Goal: Check status: Check status

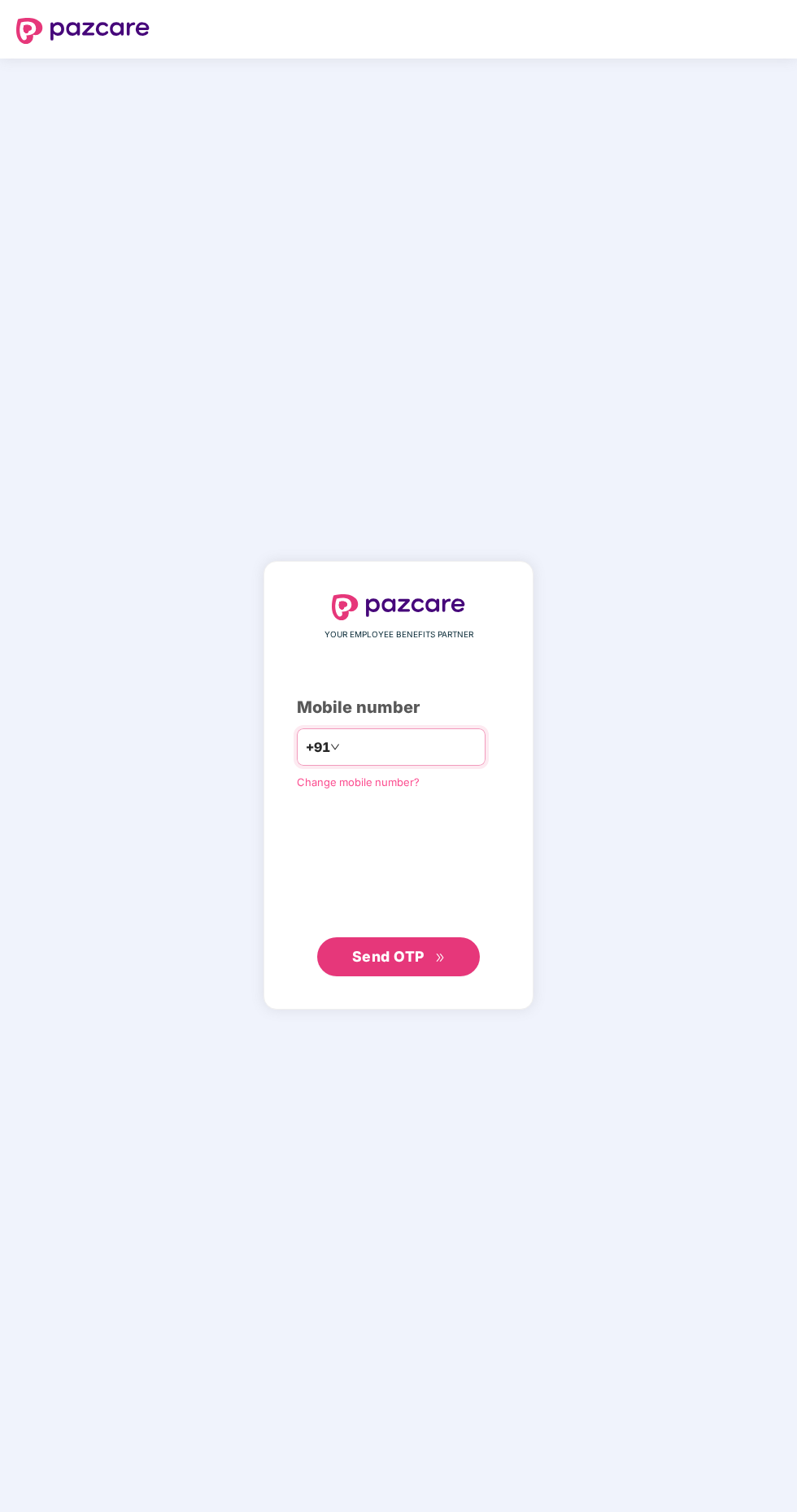
click at [385, 760] on input "number" at bounding box center [409, 747] width 134 height 26
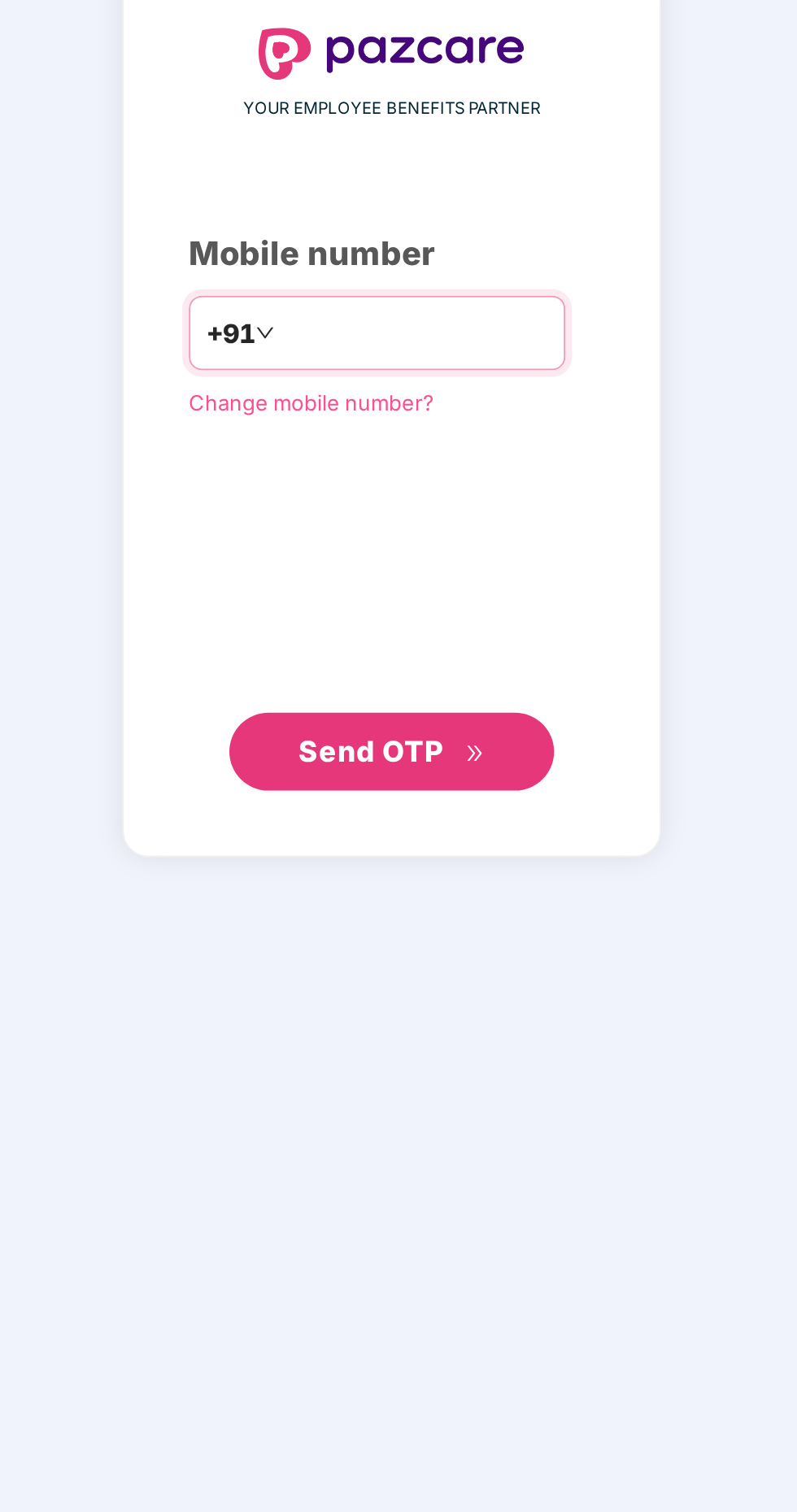
type input "**********"
click at [413, 977] on button "Send OTP" at bounding box center [398, 956] width 162 height 39
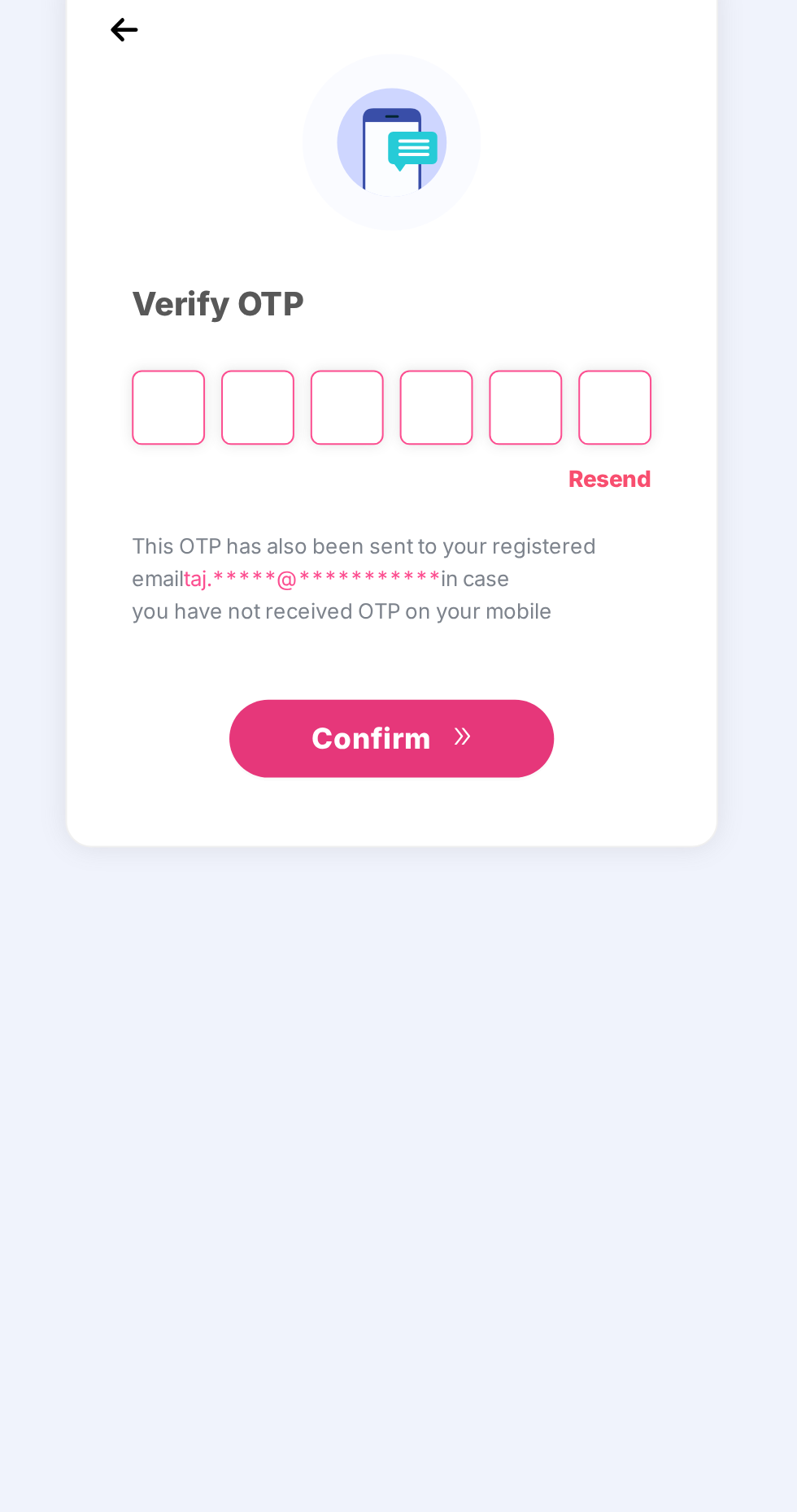
scroll to position [4, 0]
click at [287, 803] on input "Please enter verification code. Digit 1" at bounding box center [287, 784] width 37 height 38
click at [281, 803] on input "Please enter verification code. Digit 1" at bounding box center [287, 784] width 37 height 38
paste input "*"
type input "*"
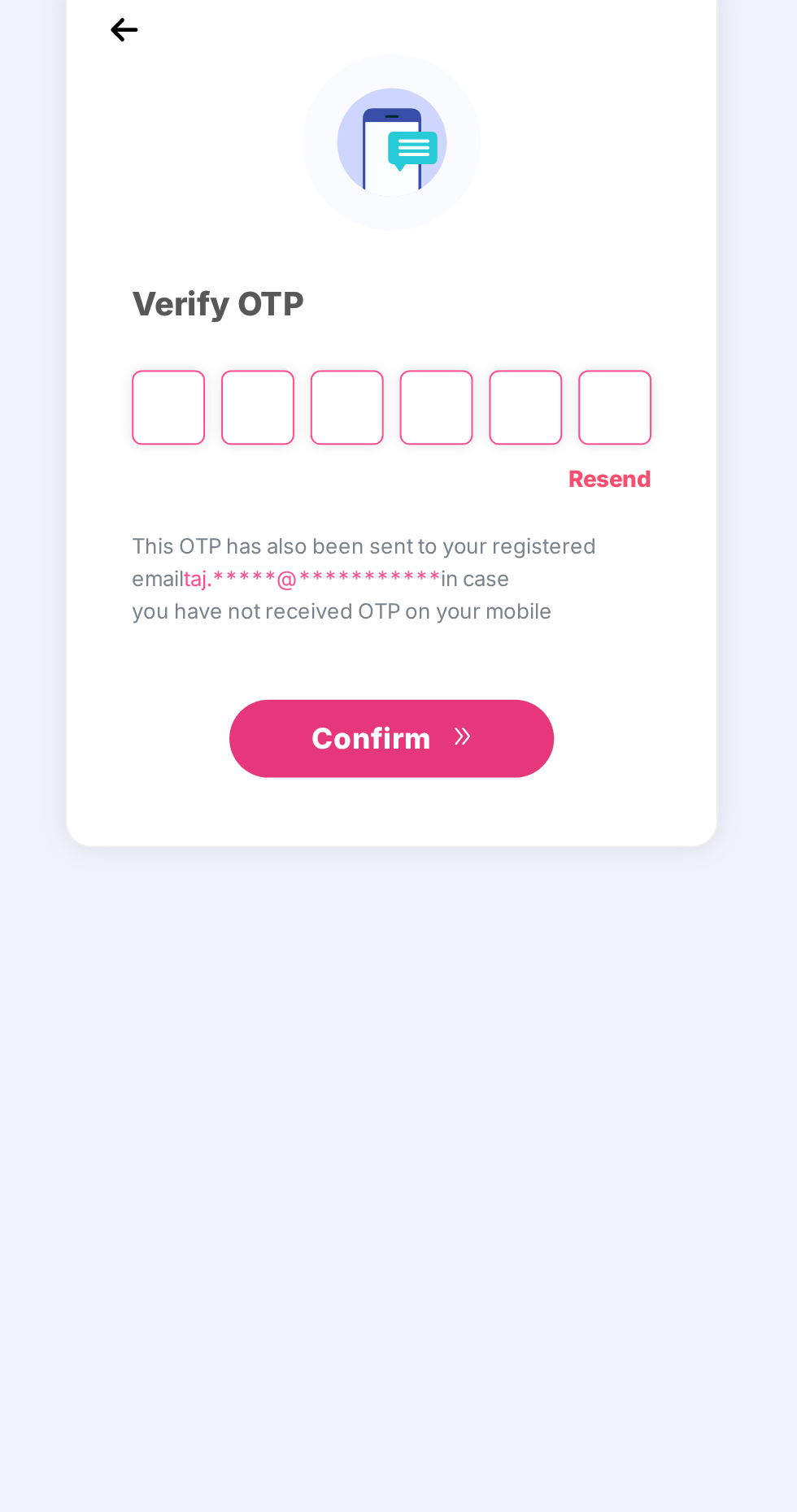
type input "*"
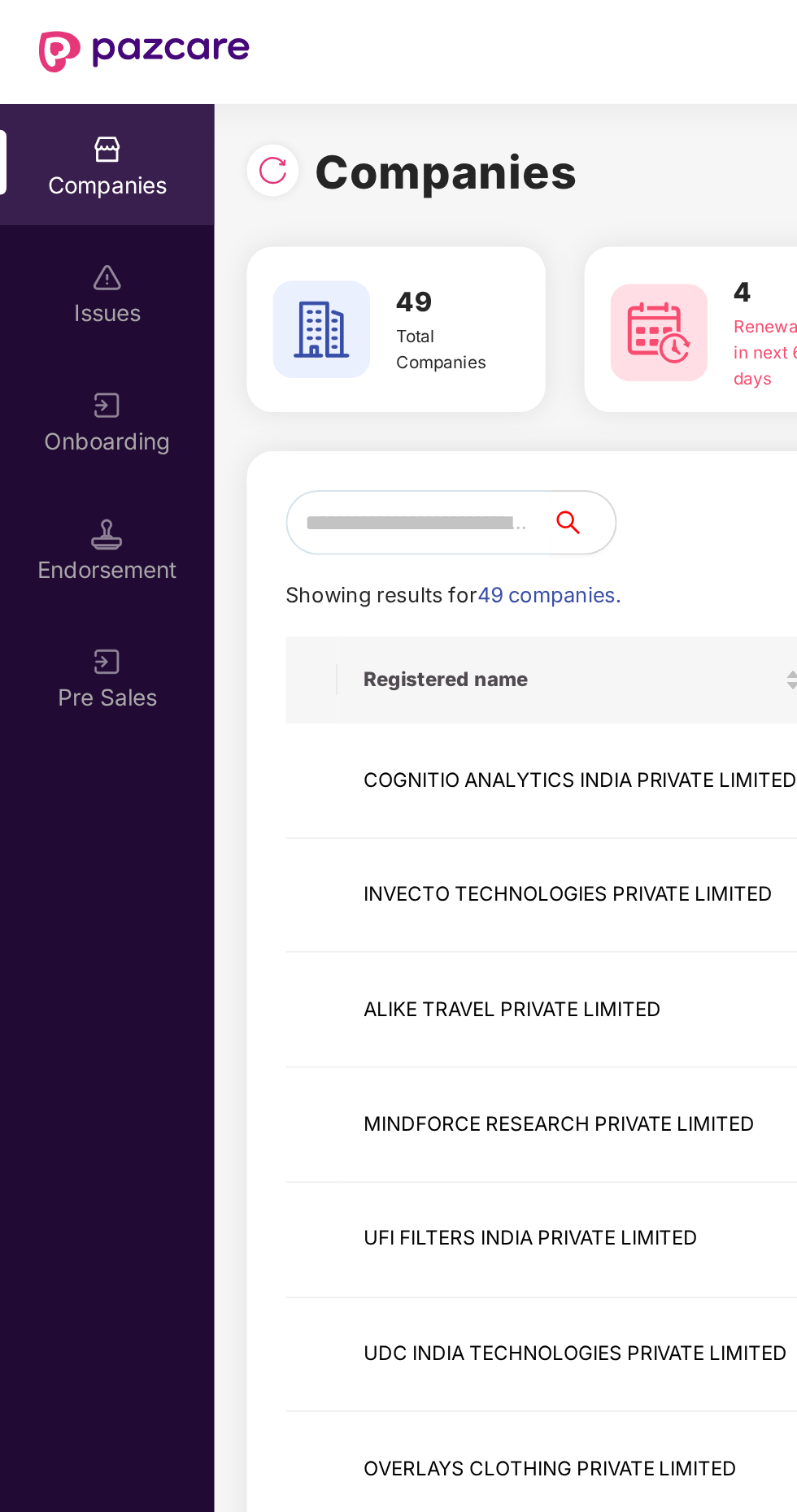
click at [206, 250] on input "text" at bounding box center [209, 262] width 133 height 32
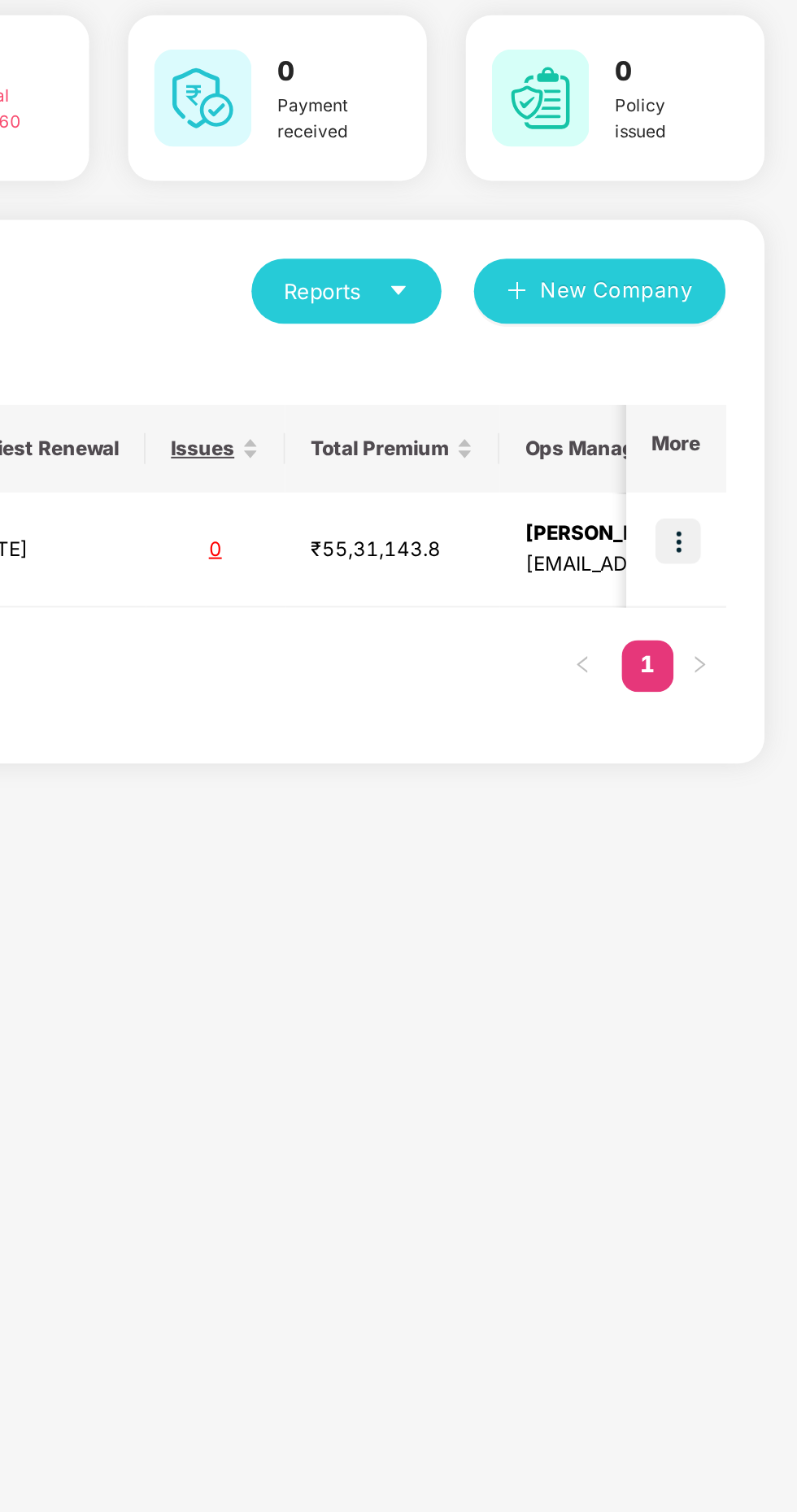
scroll to position [0, 648]
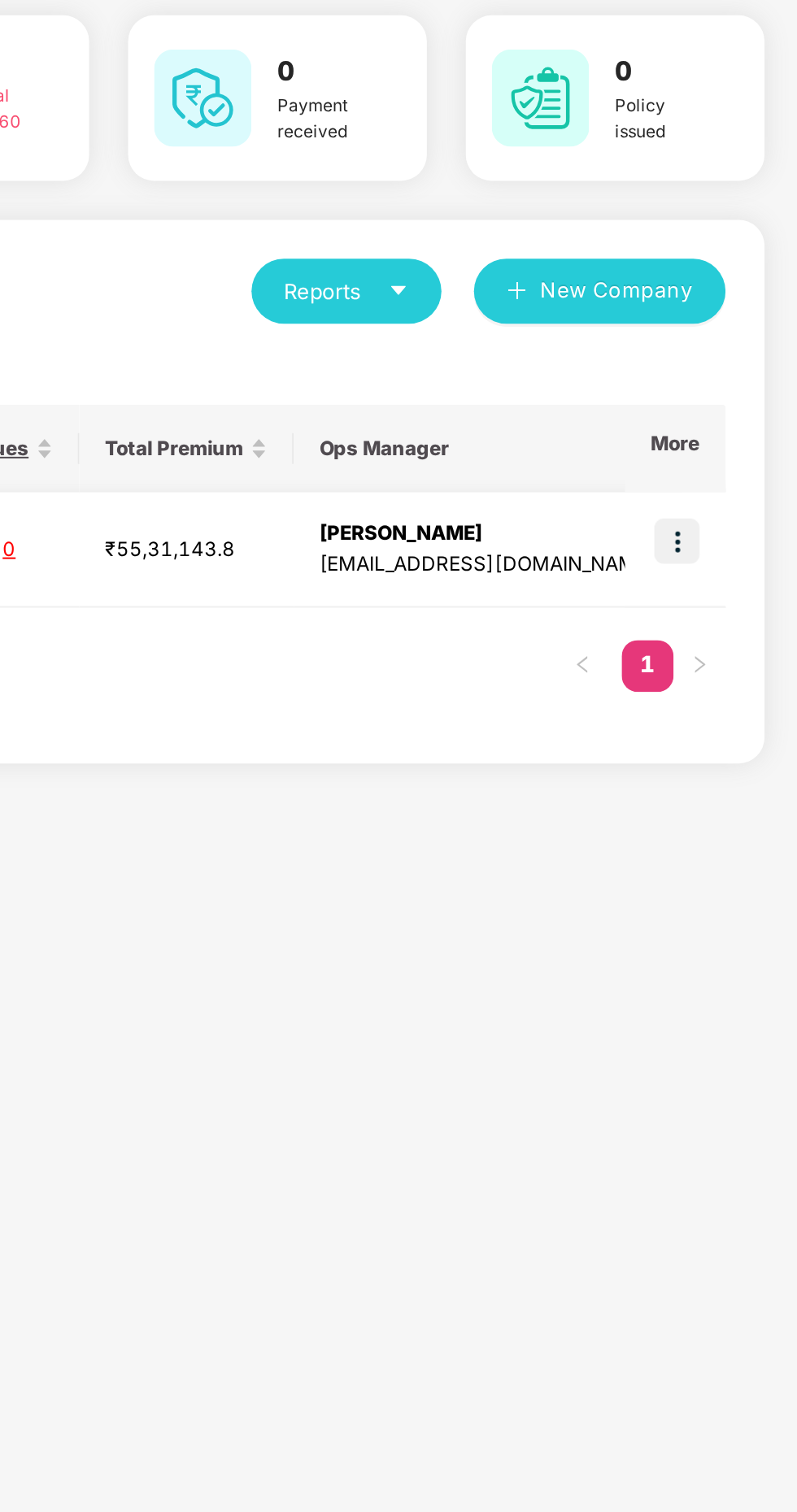
type input "***"
click at [739, 387] on img at bounding box center [736, 387] width 23 height 23
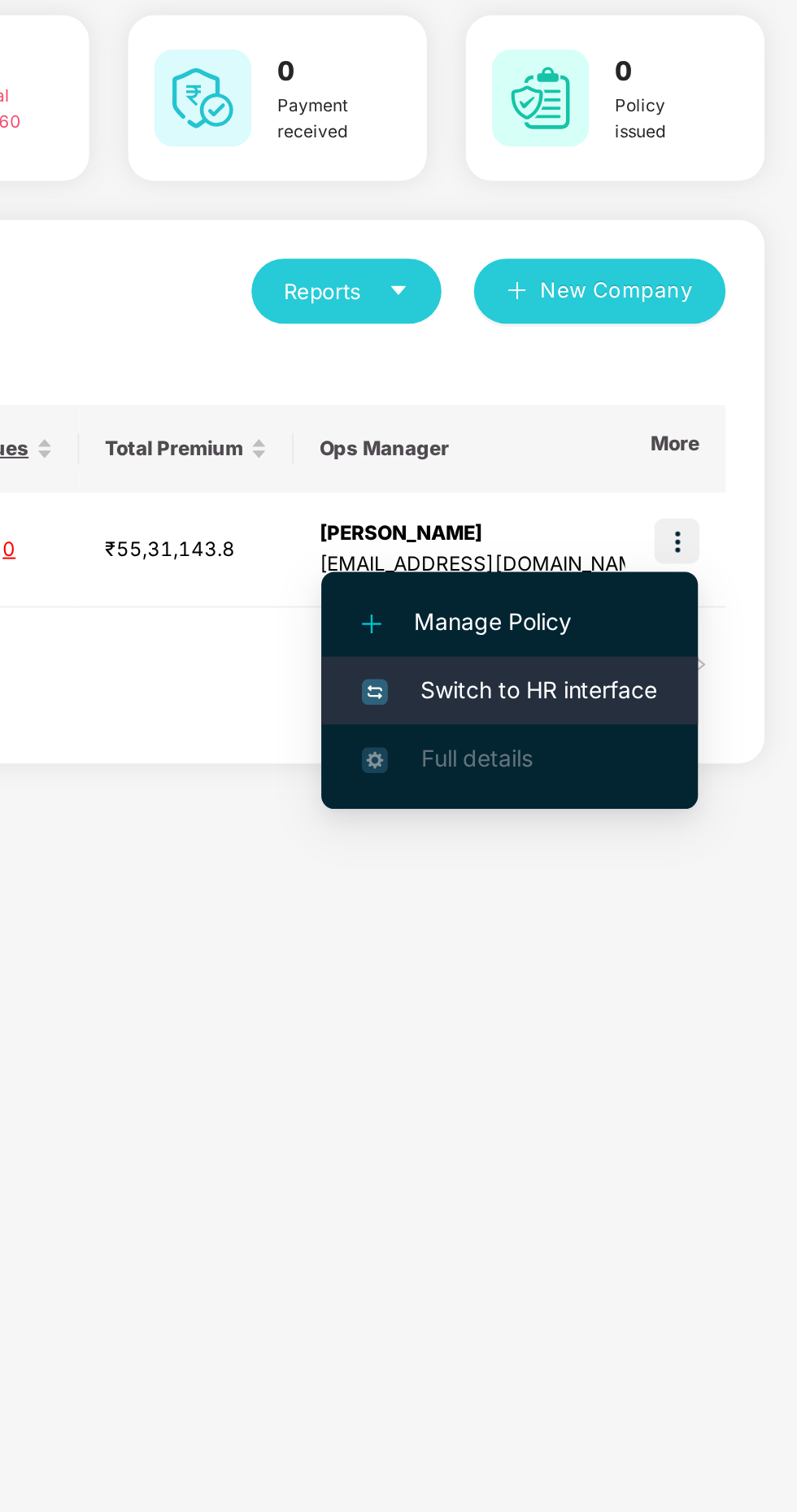
click at [661, 461] on span "Switch to HR interface" at bounding box center [652, 462] width 148 height 18
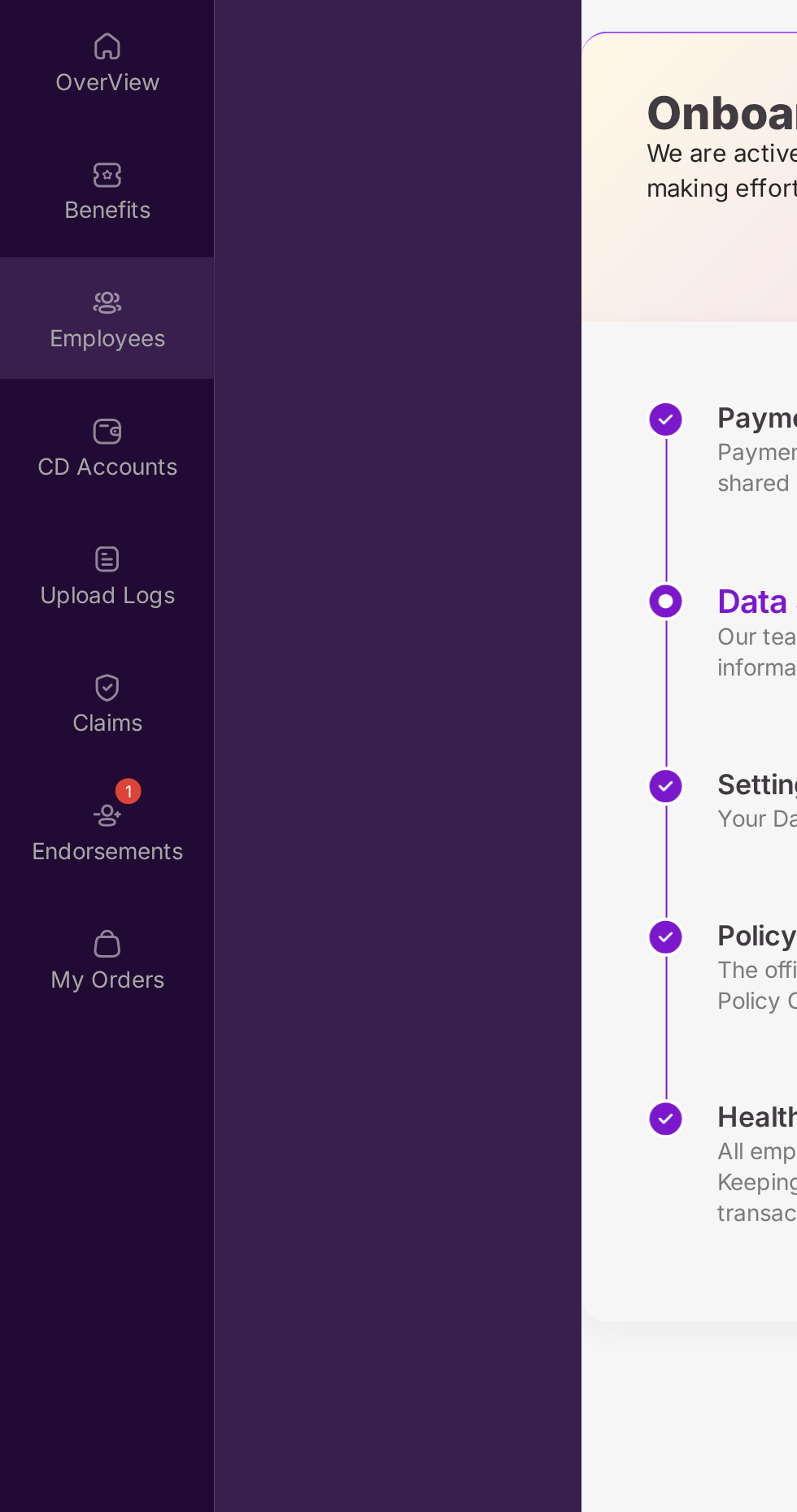
click at [59, 286] on div "Employees" at bounding box center [53, 286] width 107 height 17
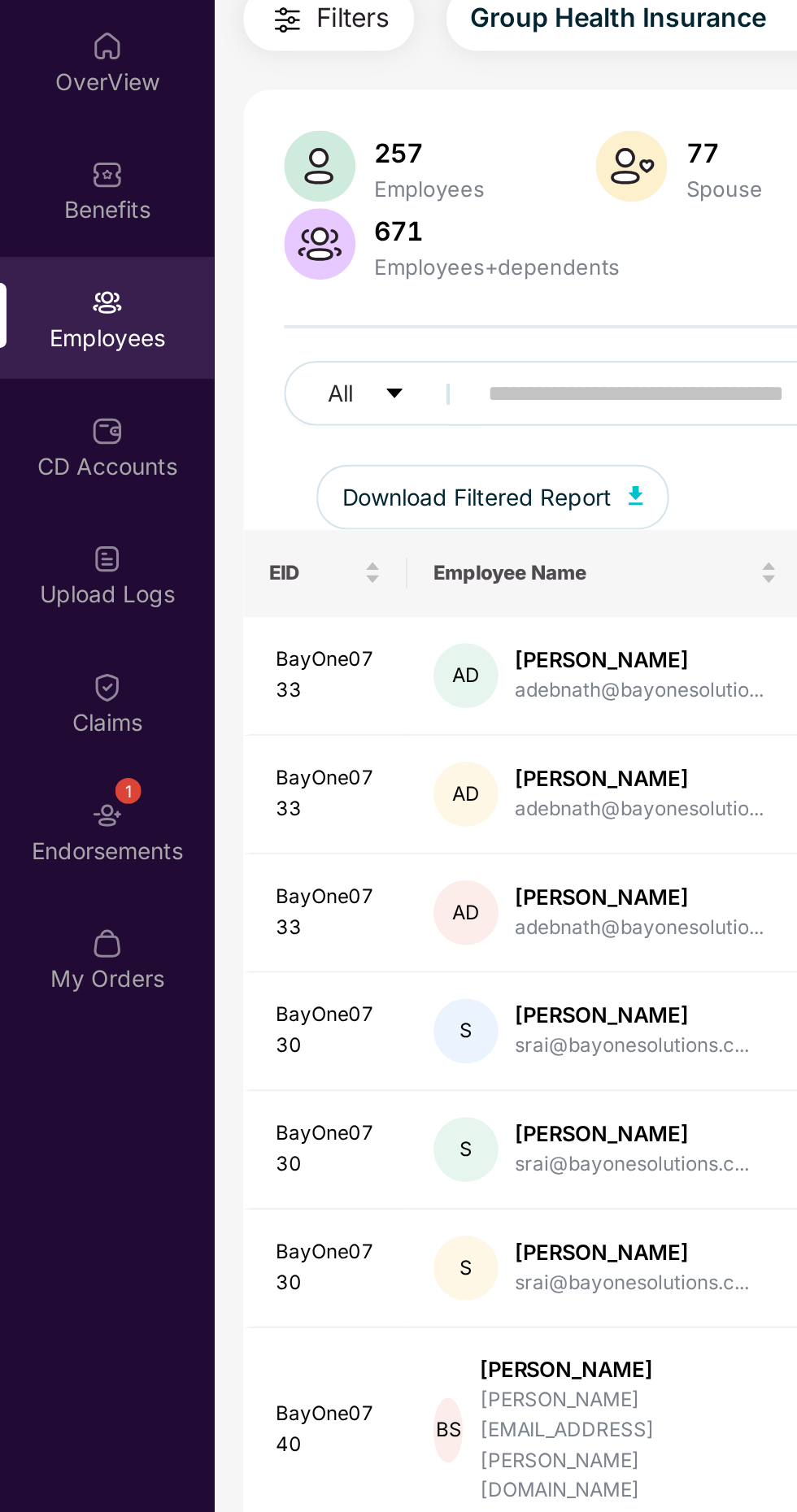
click at [311, 315] on input "text" at bounding box center [391, 313] width 292 height 24
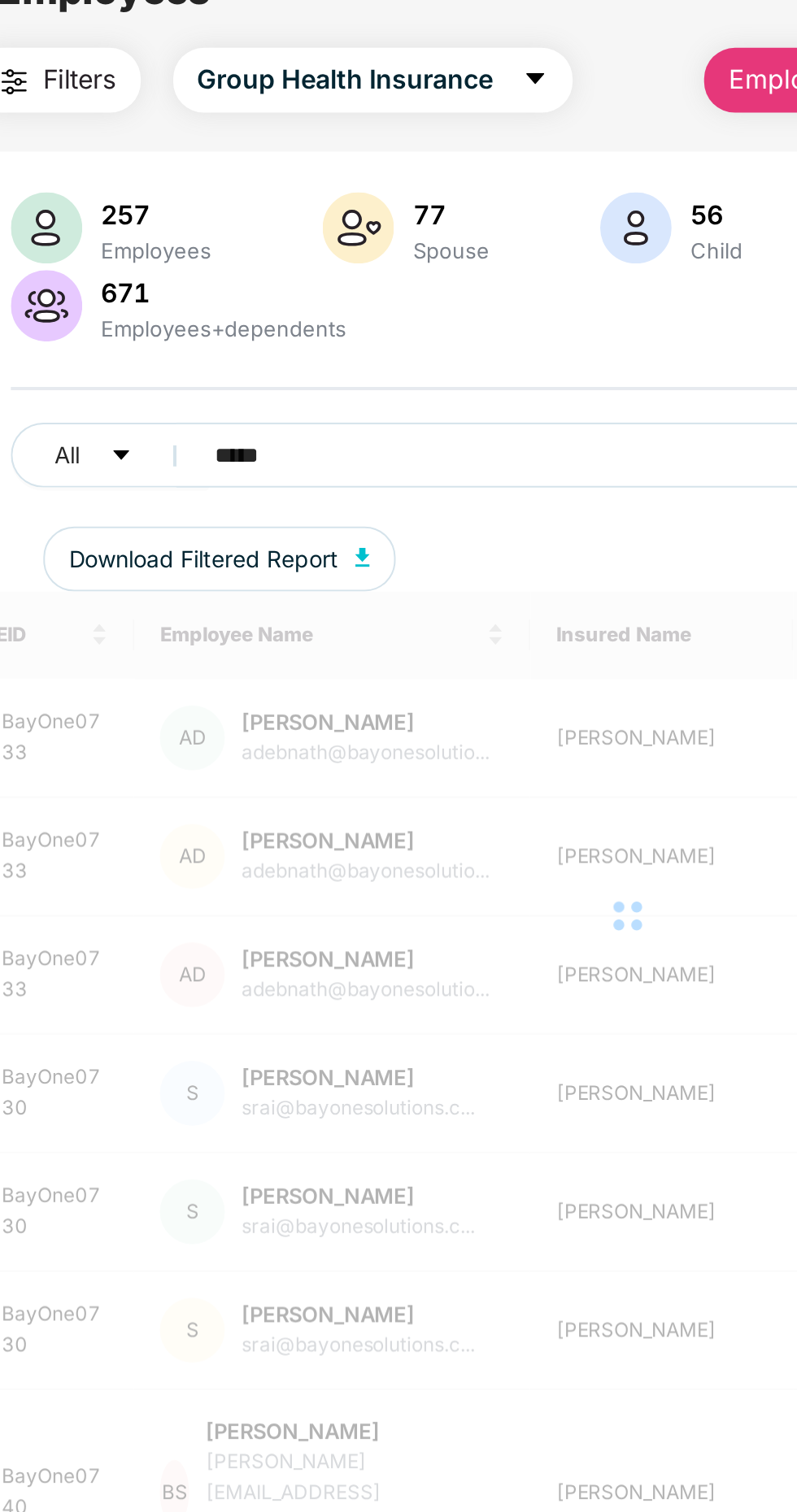
type input "******"
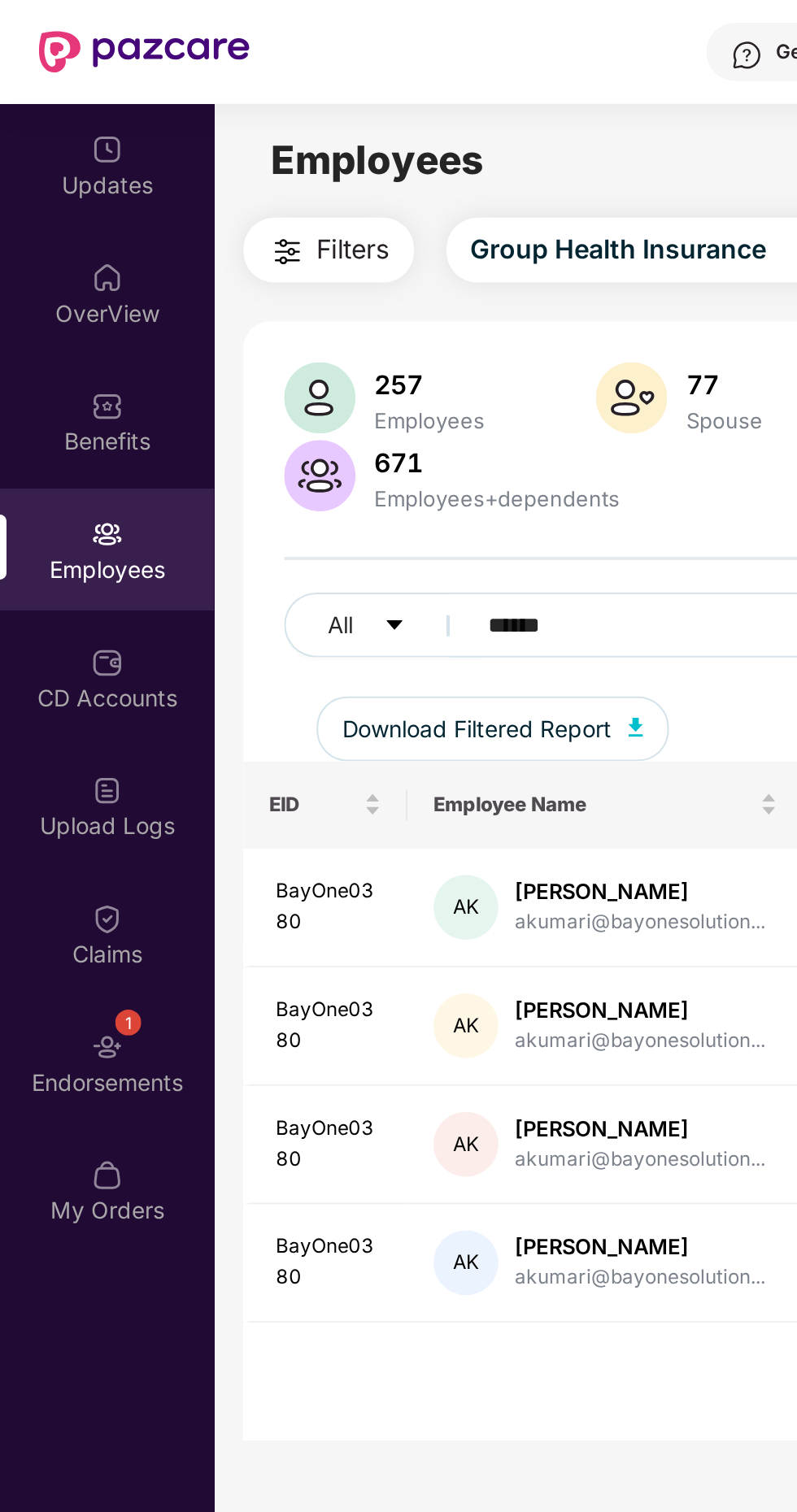
type input "******"
click at [166, 123] on span "Filters" at bounding box center [177, 124] width 37 height 20
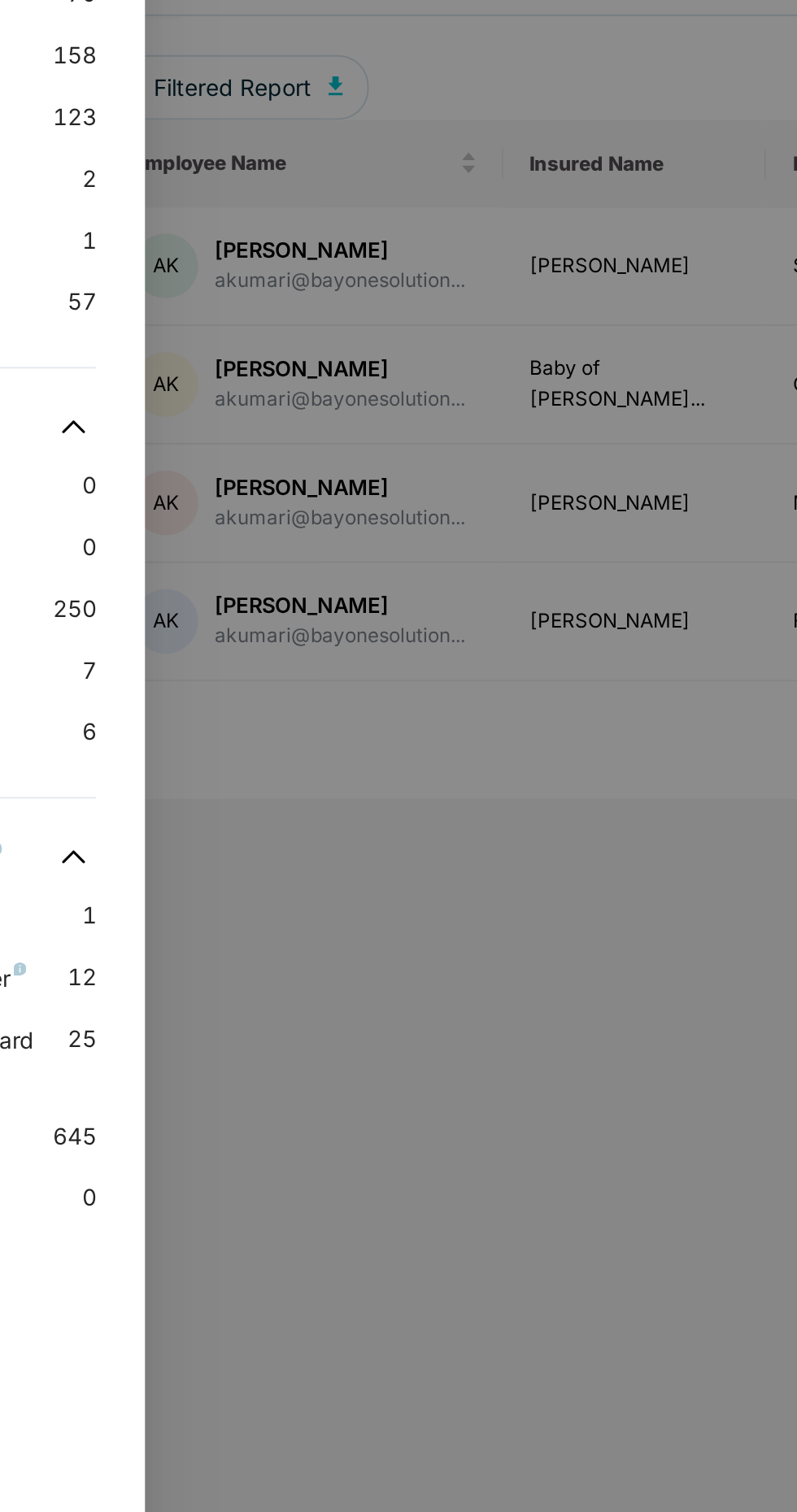
scroll to position [232, 0]
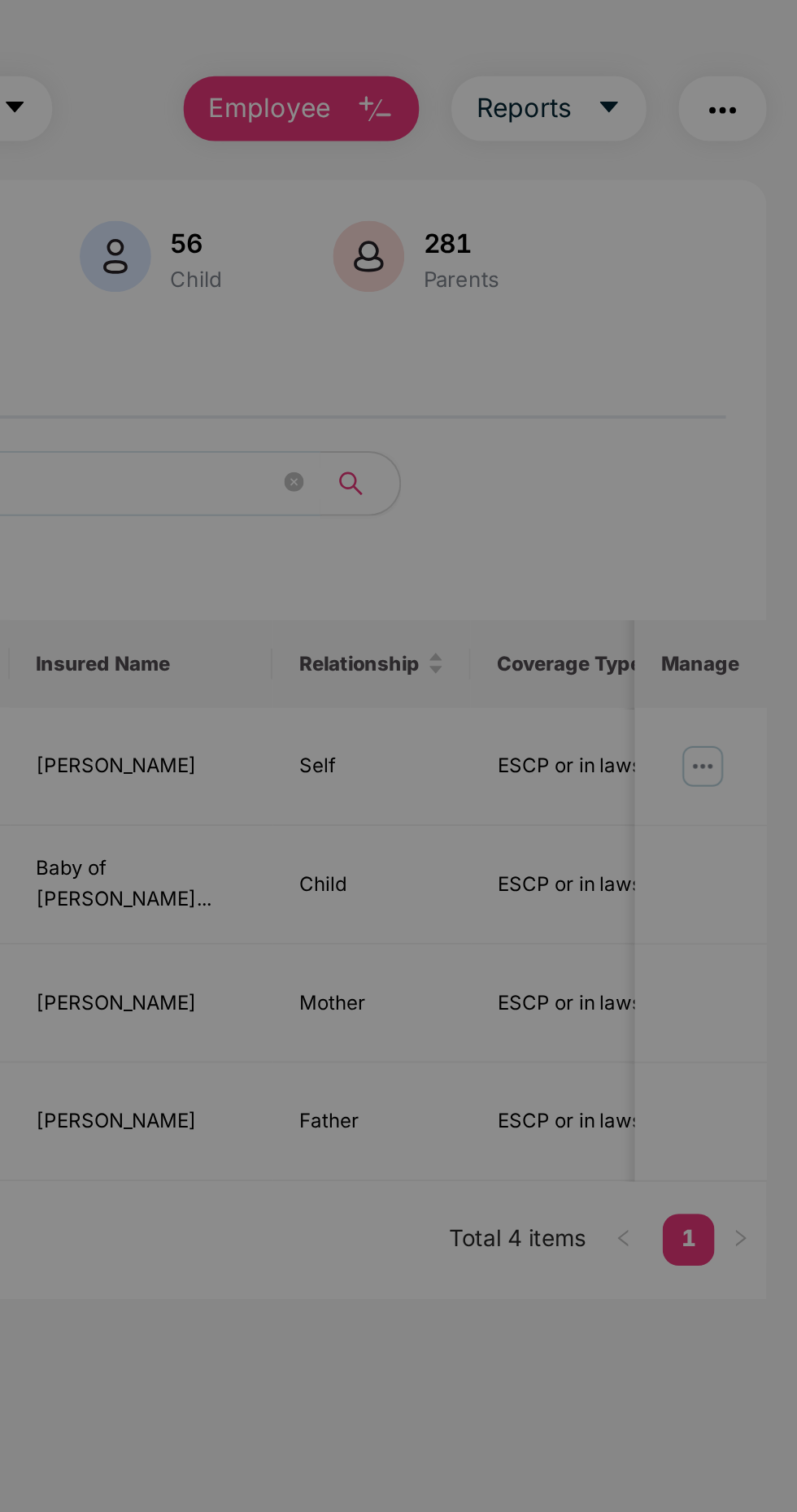
click at [751, 451] on div at bounding box center [398, 756] width 797 height 1512
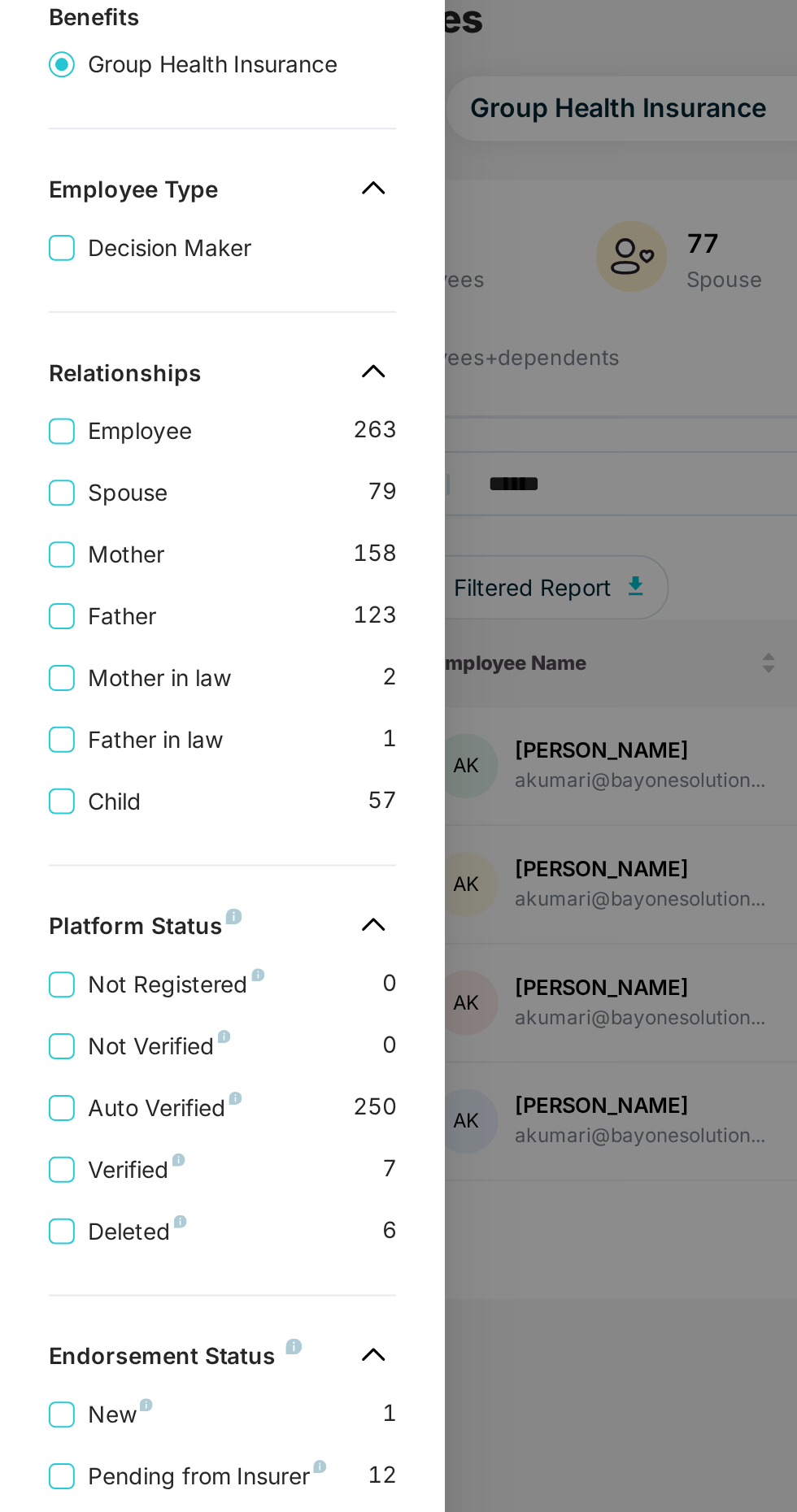
click at [347, 284] on div at bounding box center [398, 756] width 797 height 1512
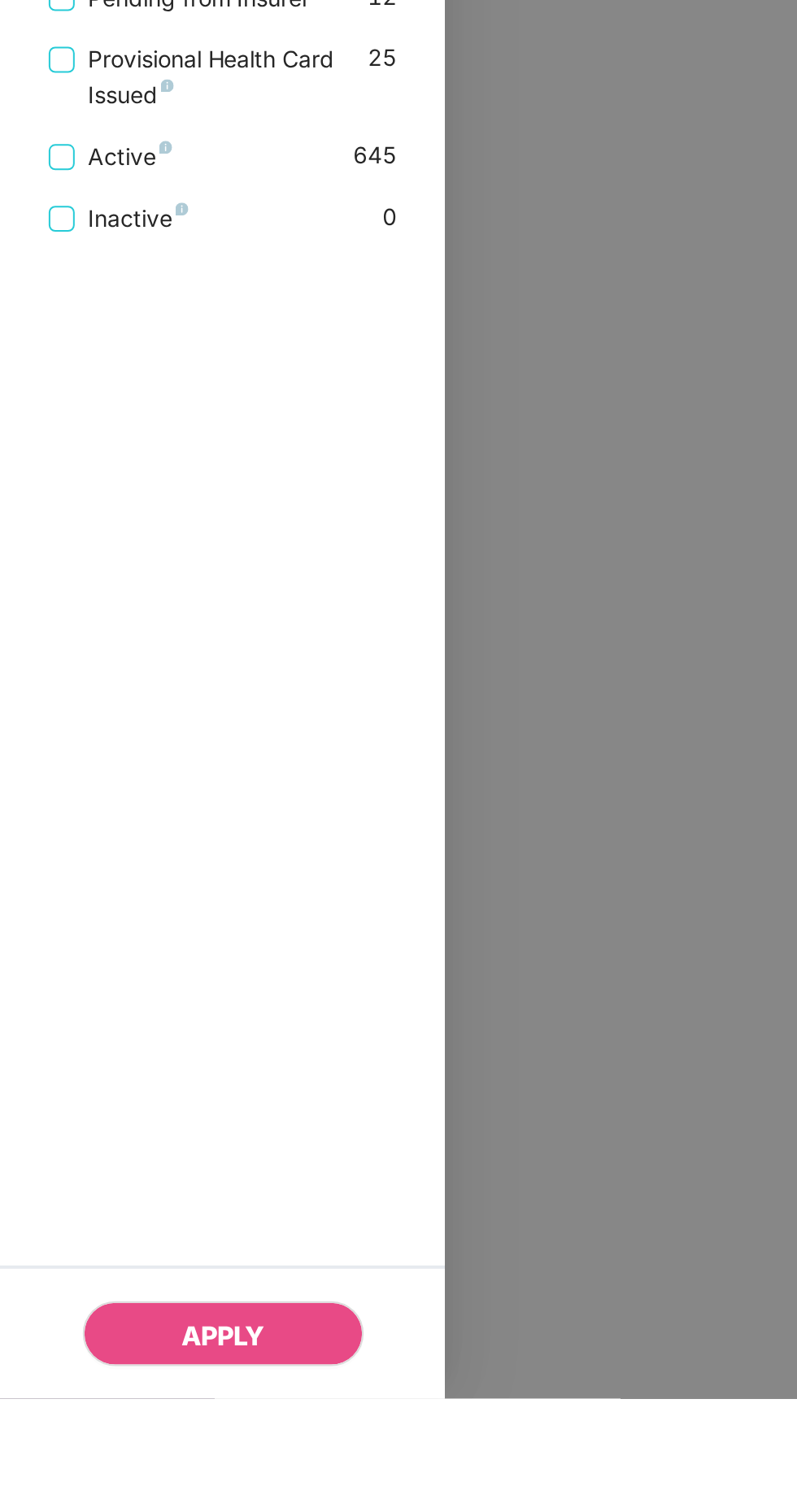
scroll to position [118, 0]
click at [135, 1496] on button "APPLY" at bounding box center [111, 1479] width 141 height 32
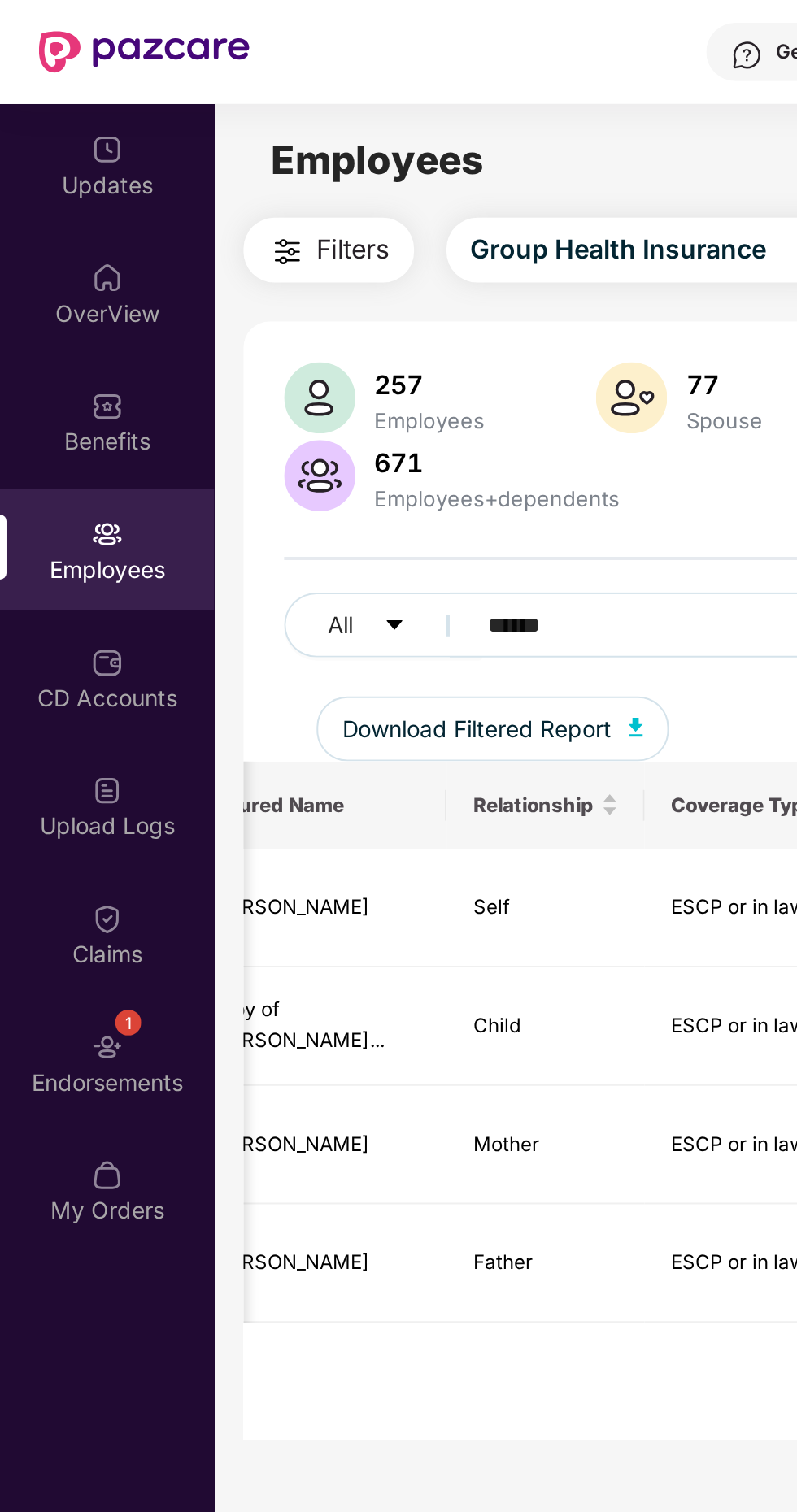
scroll to position [0, 397]
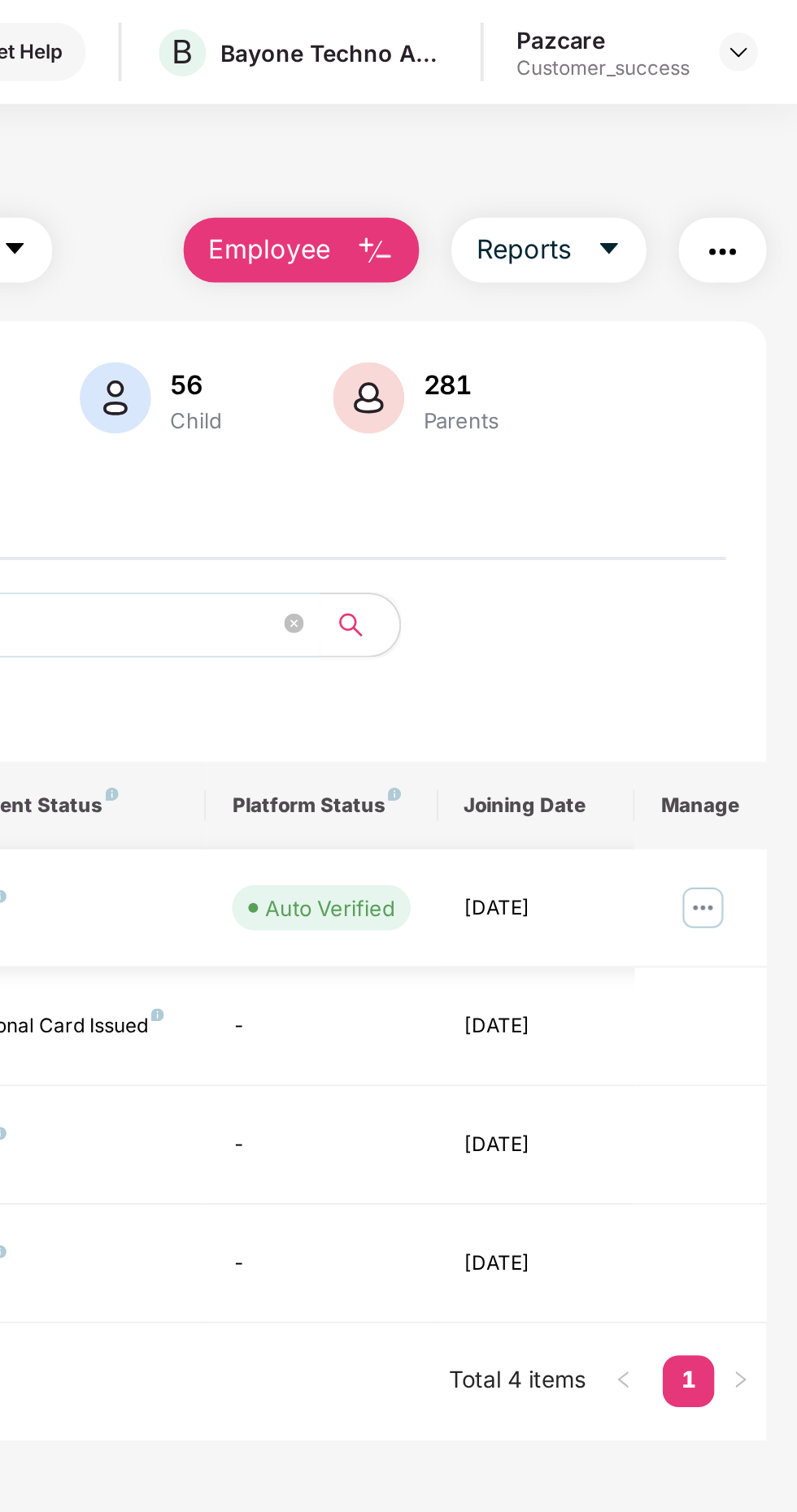
click at [757, 449] on img at bounding box center [750, 454] width 26 height 26
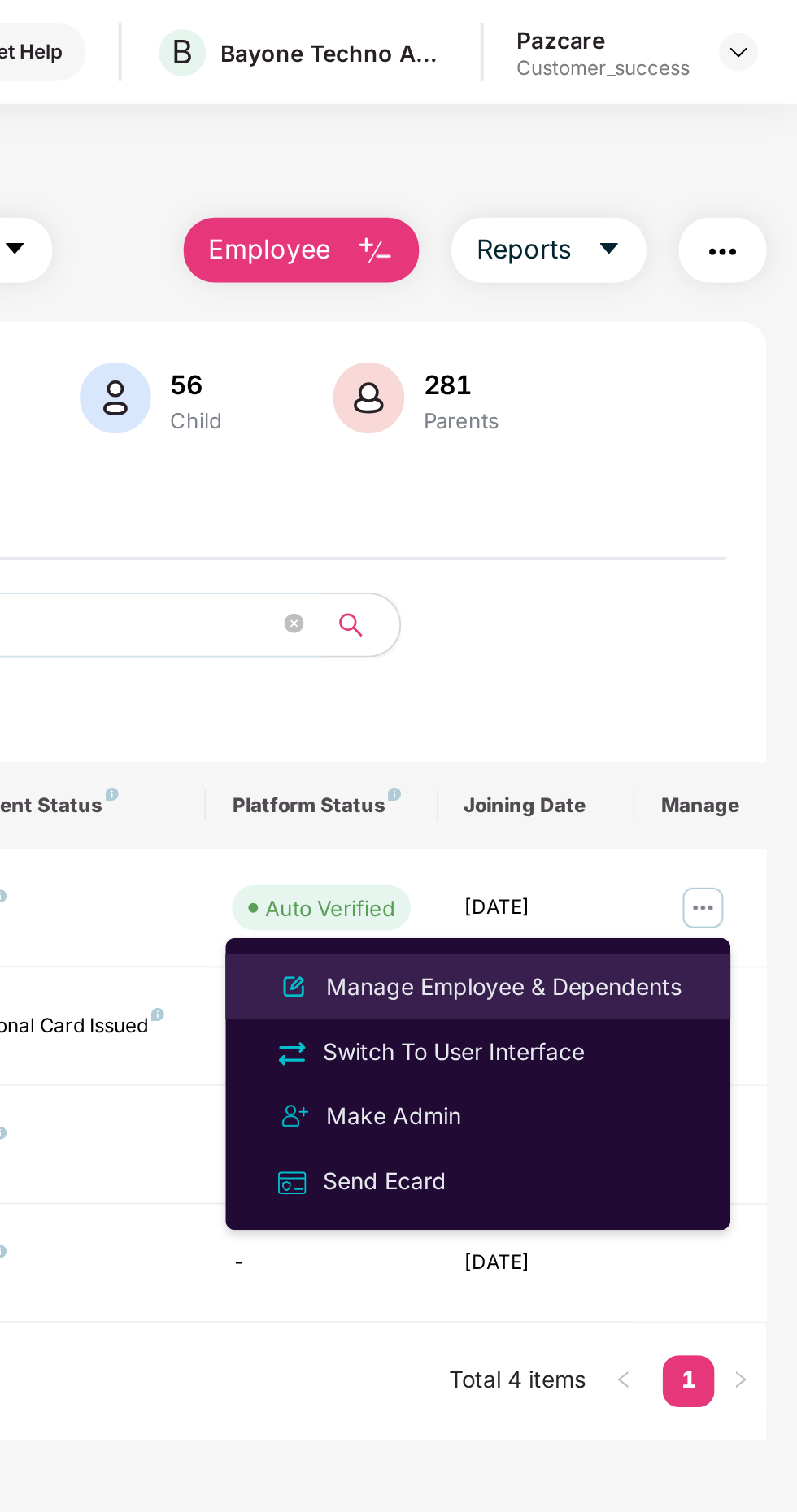
click at [662, 492] on div "Manage Employee & Dependents" at bounding box center [650, 494] width 184 height 18
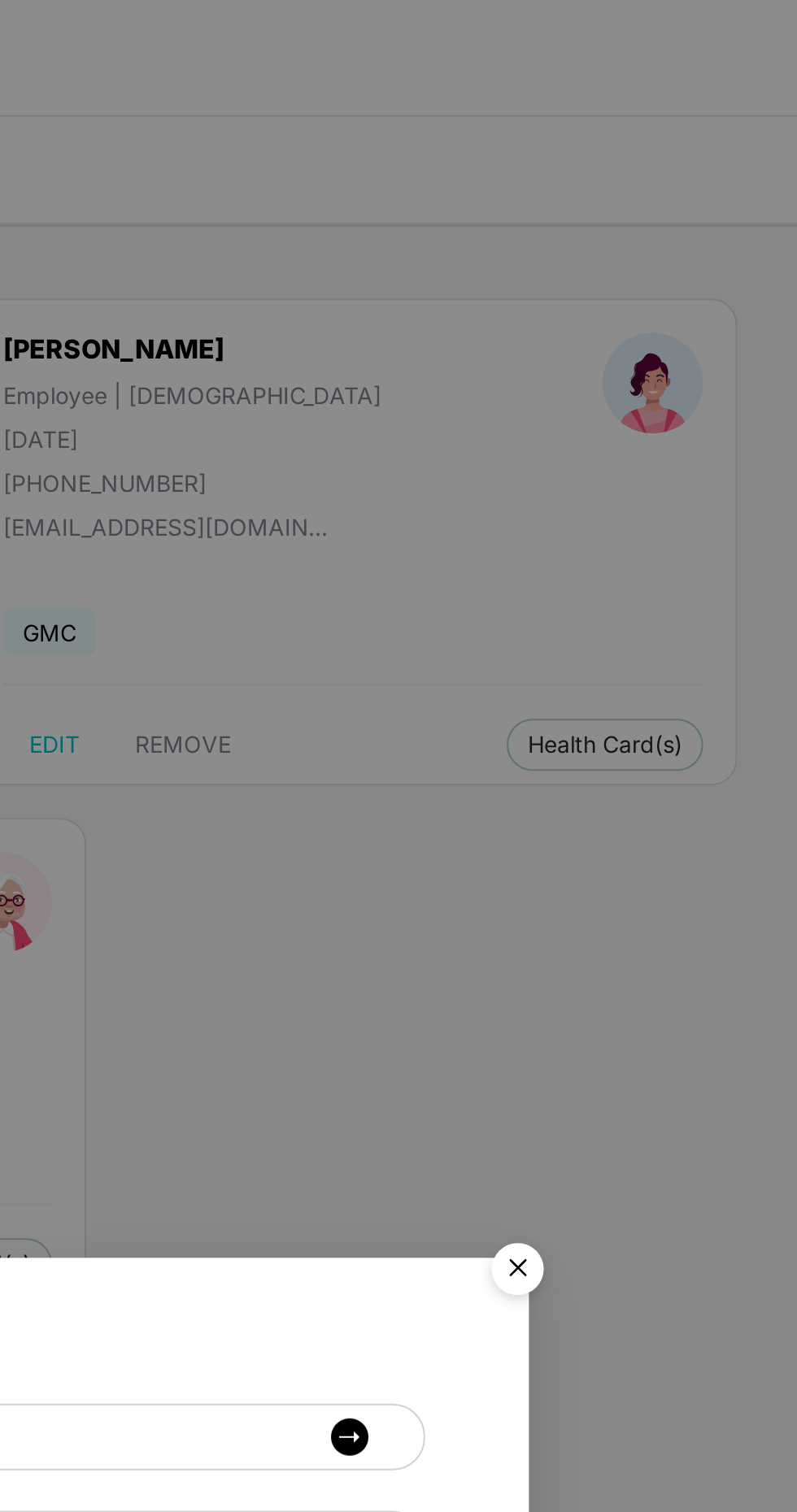
click at [661, 639] on img "Close" at bounding box center [656, 638] width 45 height 45
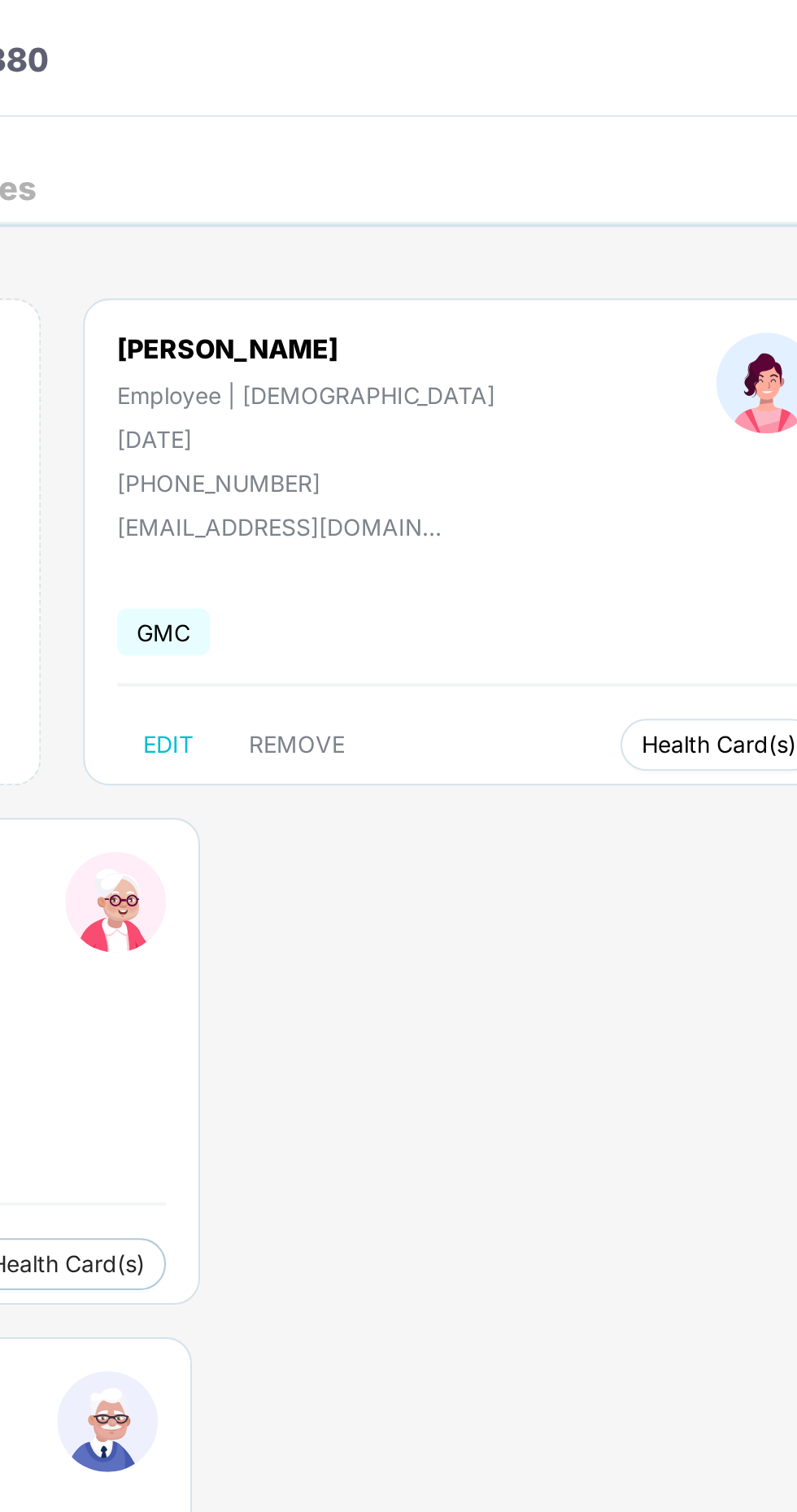
click at [662, 375] on span "Health Card(s)" at bounding box center [700, 373] width 77 height 8
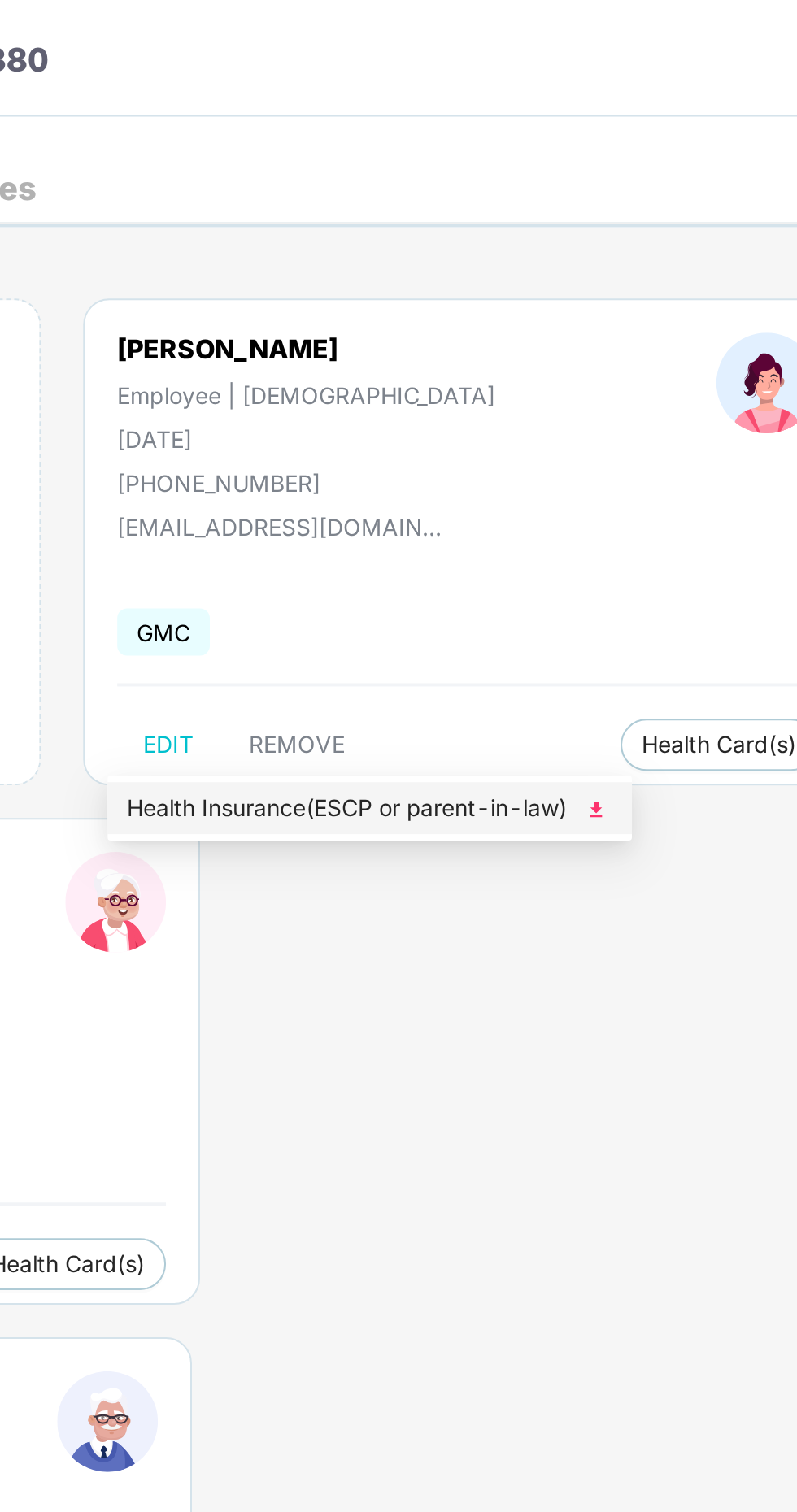
click at [600, 410] on span "Health Insurance(ESCP or parent-in-law)" at bounding box center [526, 404] width 243 height 18
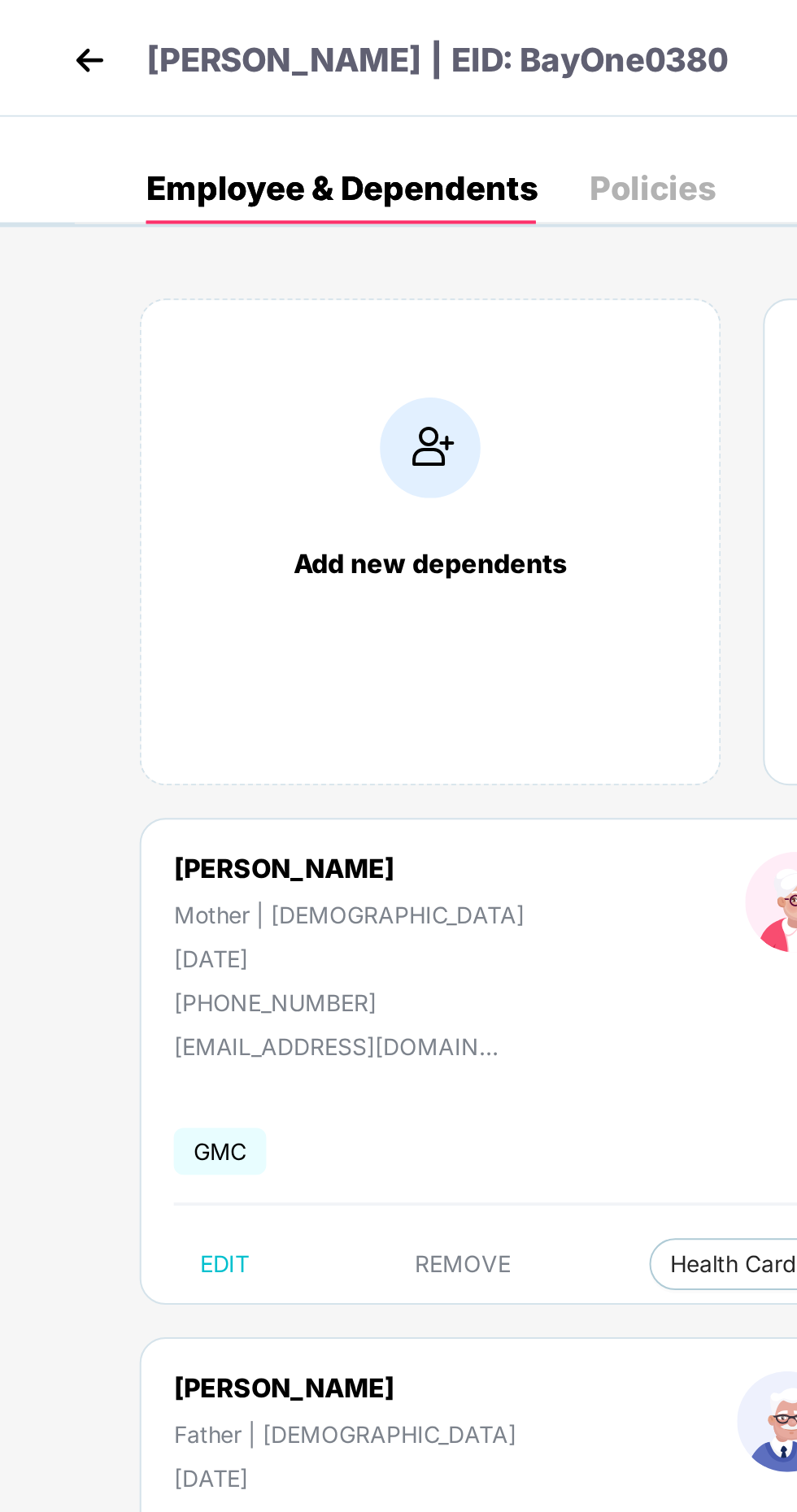
click at [59, 38] on header "[PERSON_NAME] | EID: BayOne0380" at bounding box center [198, 32] width 333 height 29
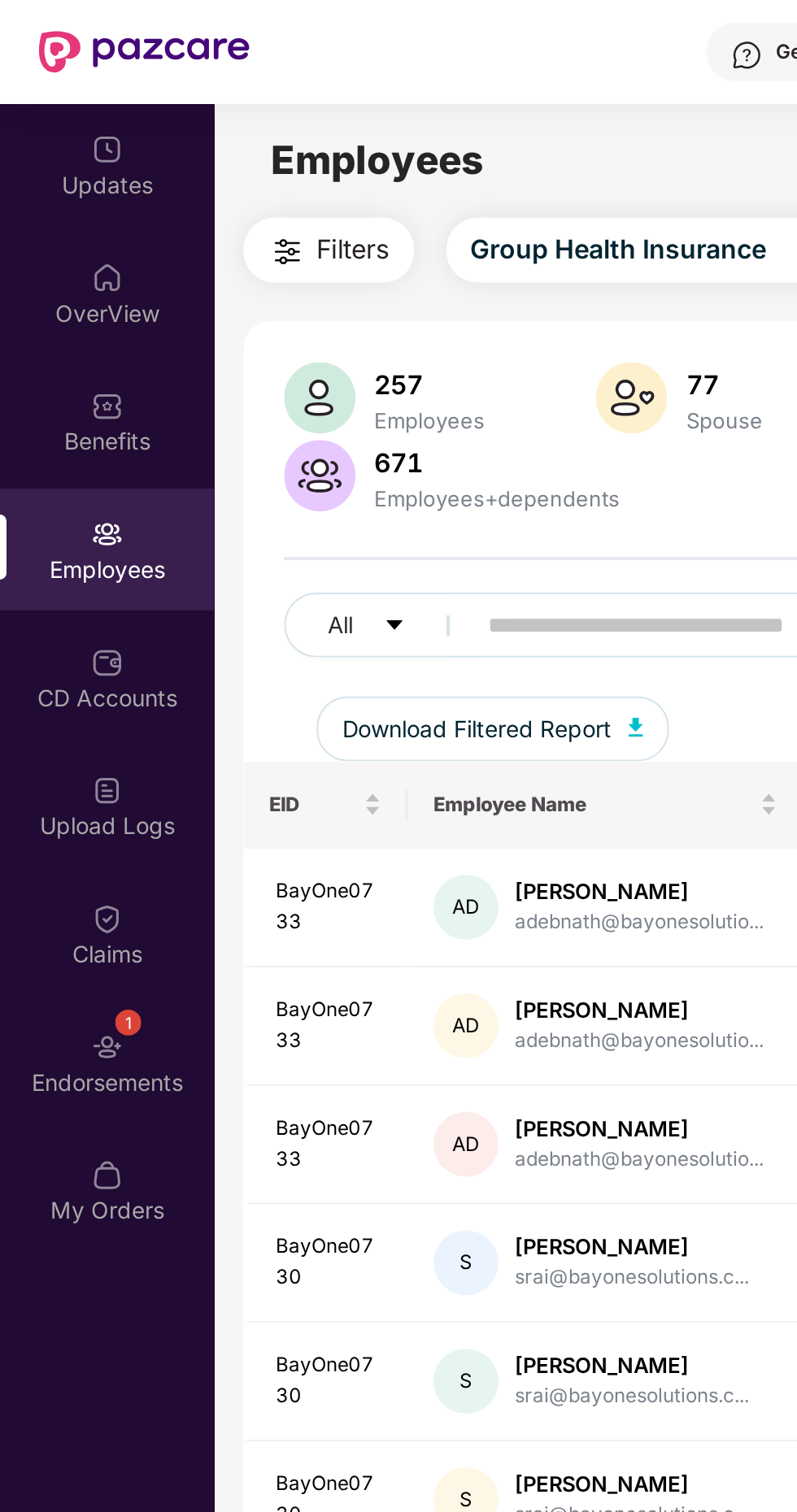
click at [261, 308] on input "text" at bounding box center [391, 313] width 292 height 24
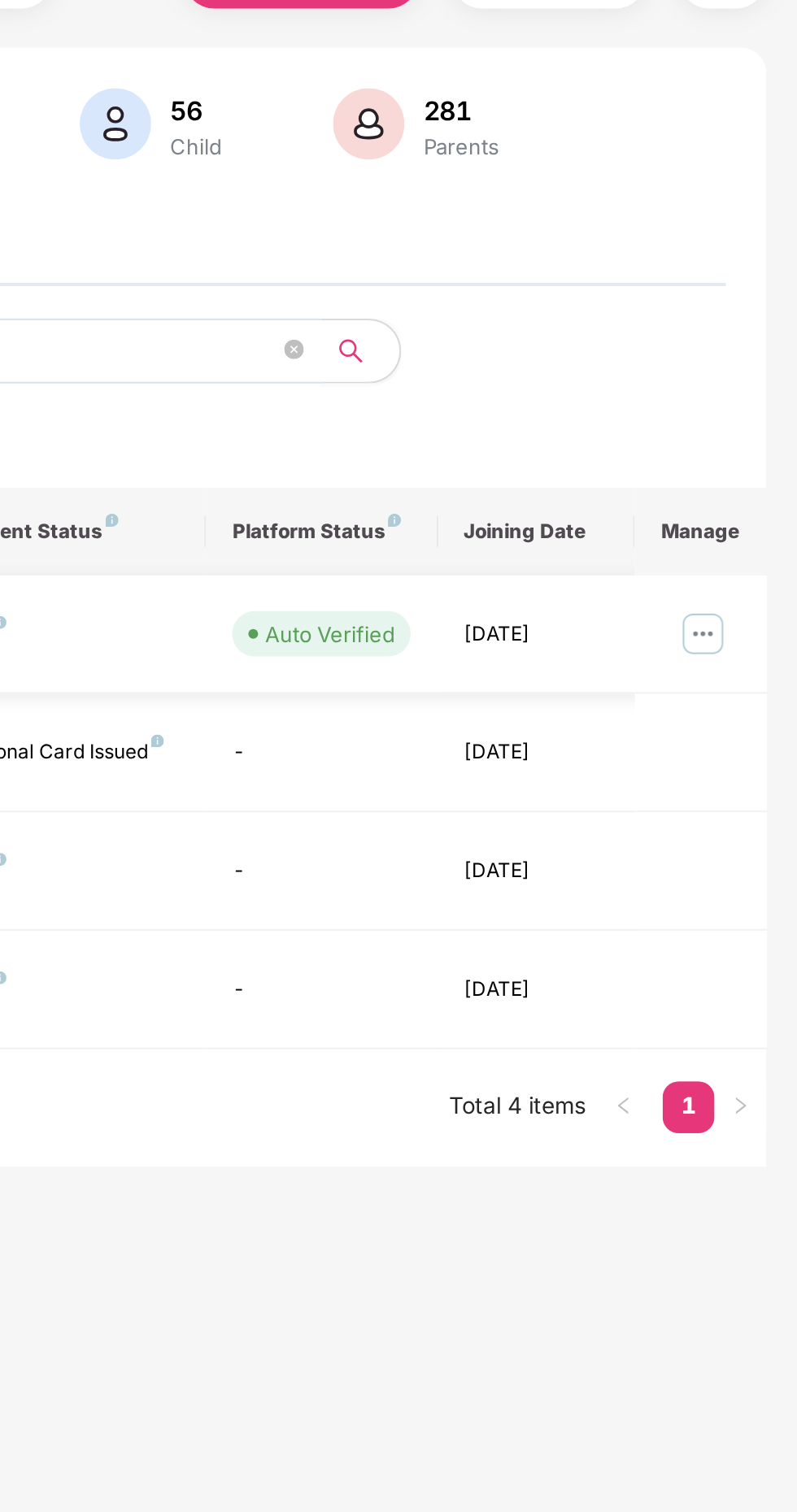
type input "******"
click at [749, 410] on img at bounding box center [750, 403] width 26 height 26
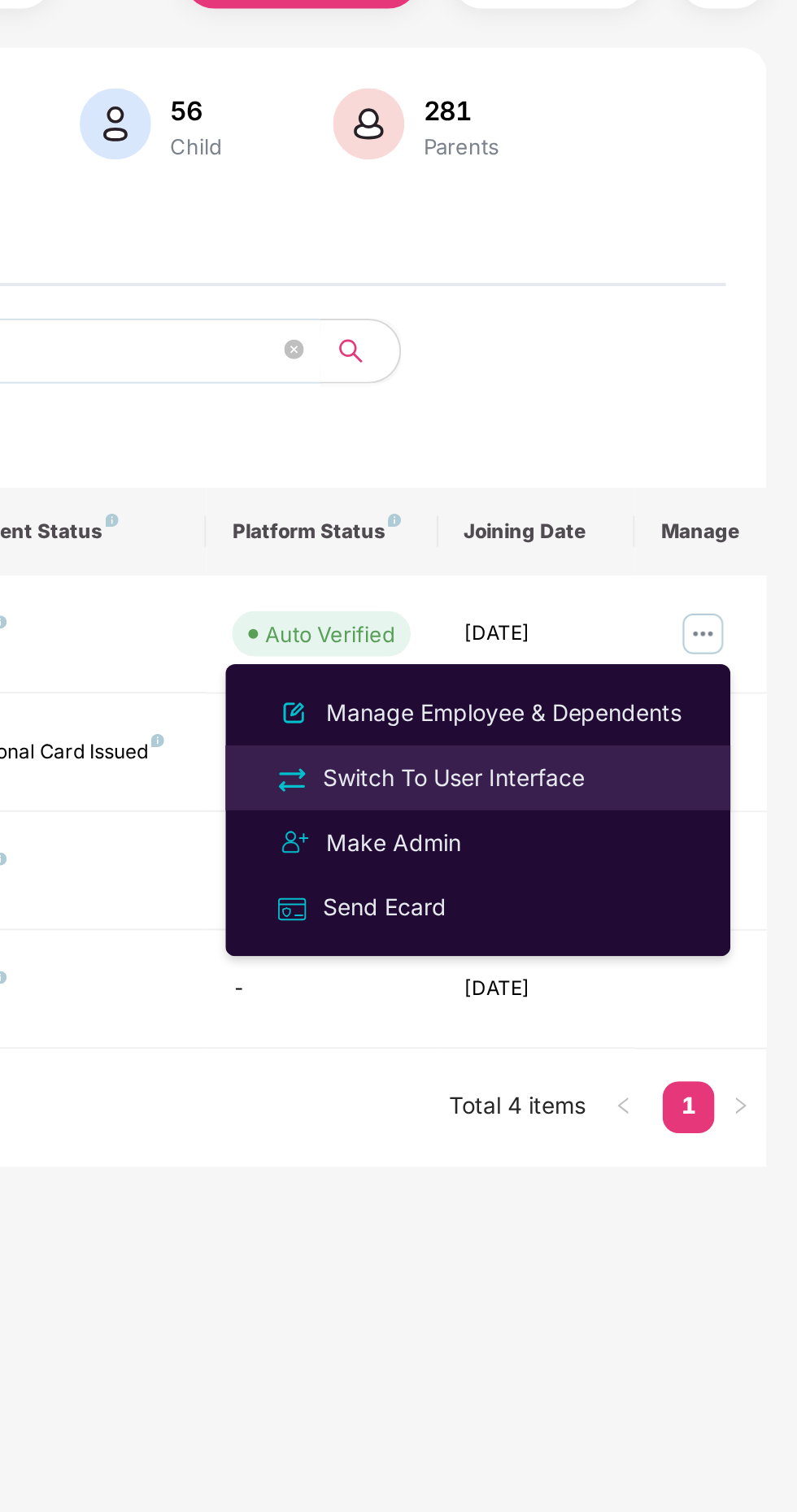
click at [662, 476] on div "Switch To User Interface" at bounding box center [625, 475] width 137 height 18
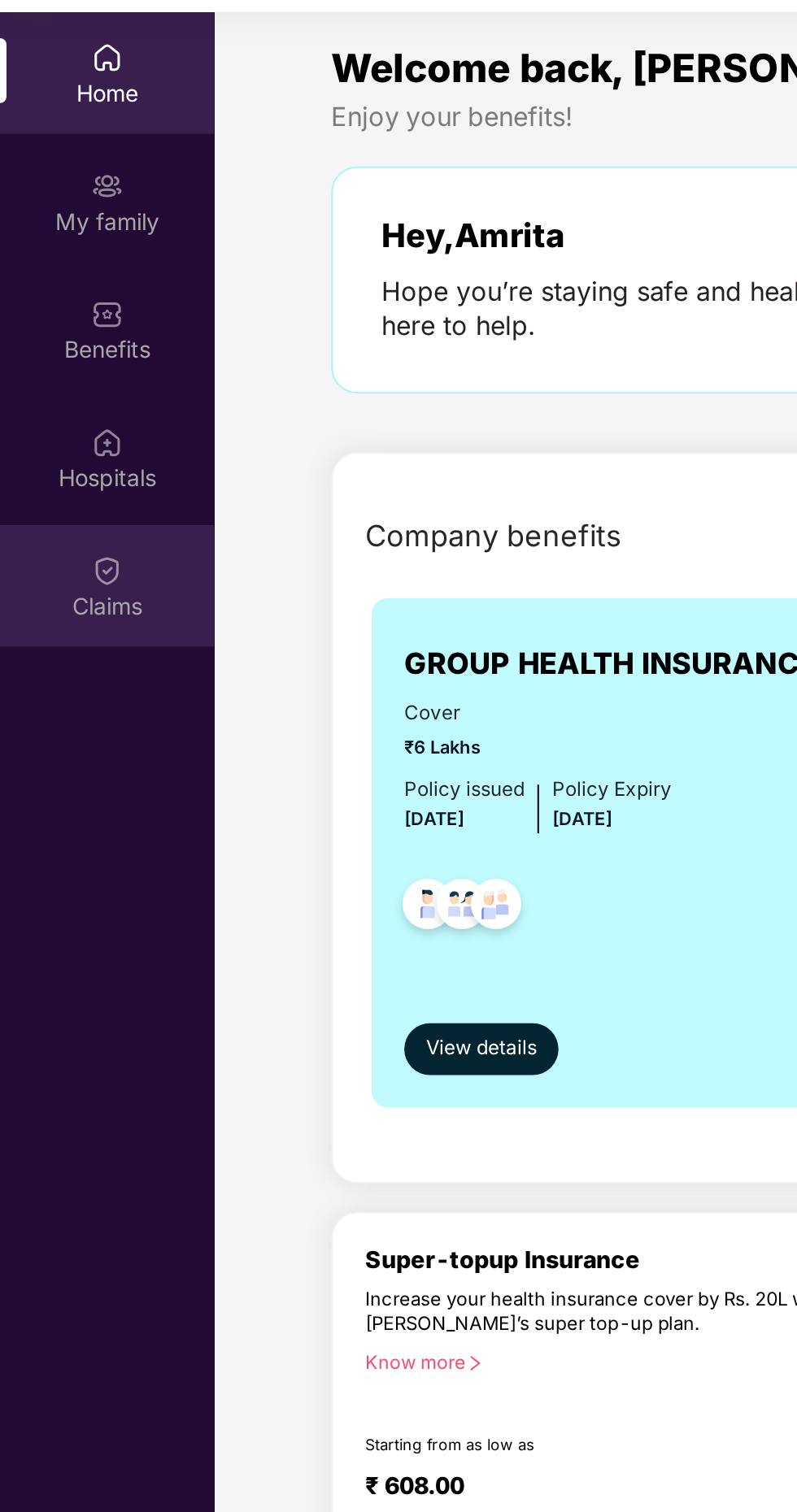
click at [63, 376] on div "Claims" at bounding box center [53, 379] width 107 height 61
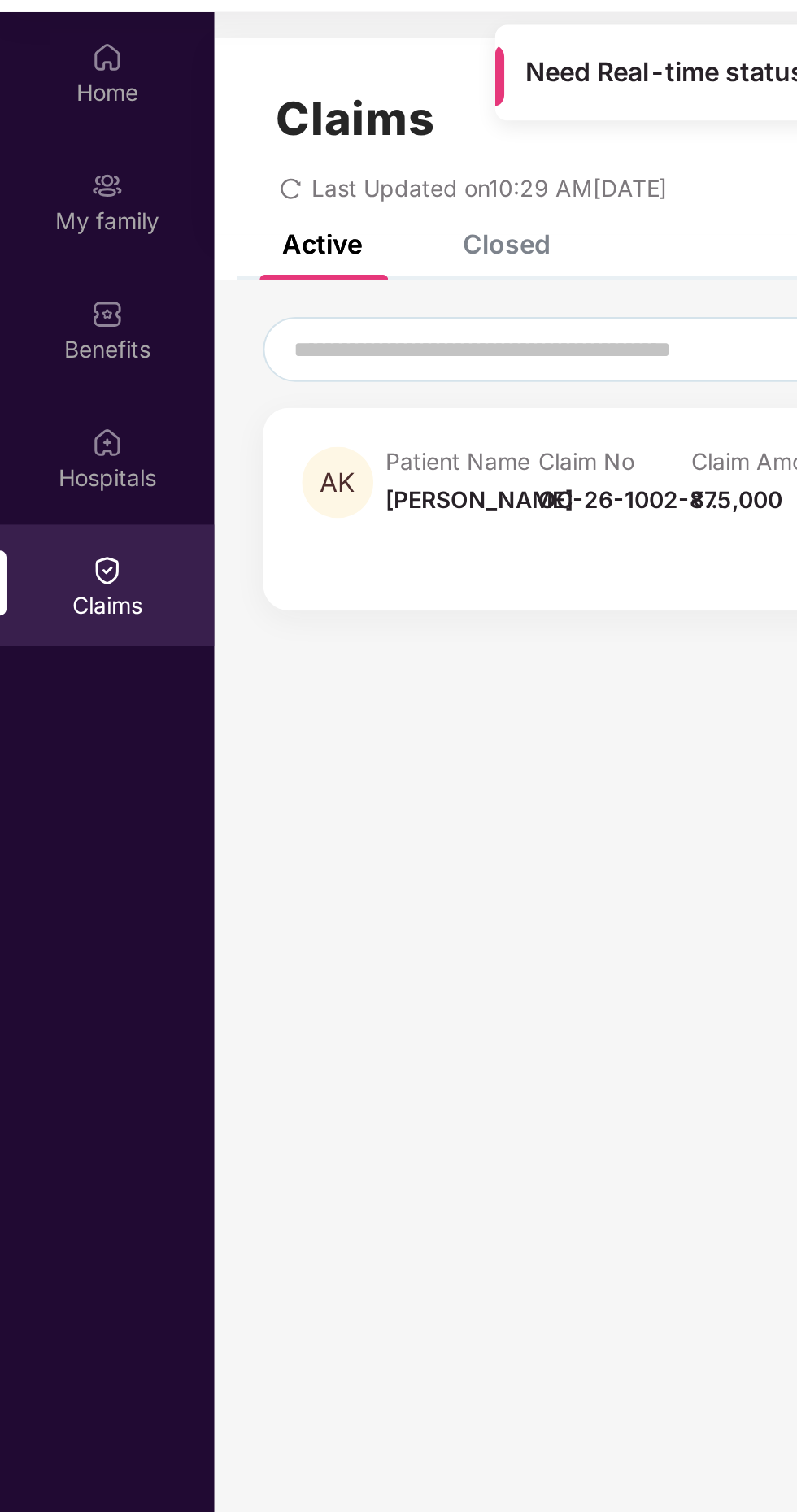
click at [294, 334] on span "OC-26-1002-8..." at bounding box center [316, 335] width 93 height 14
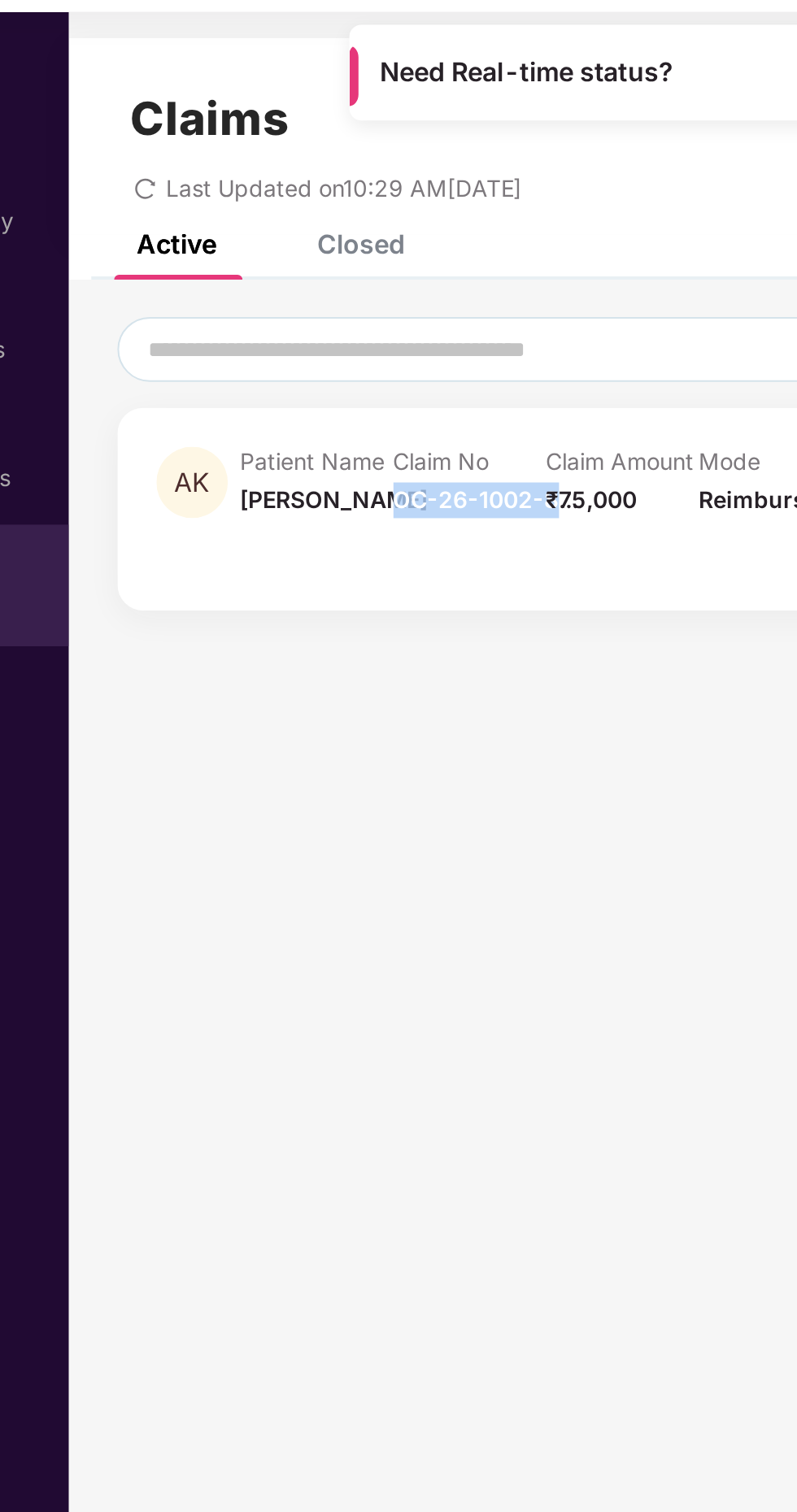
copy span "OC-26-1002-8"
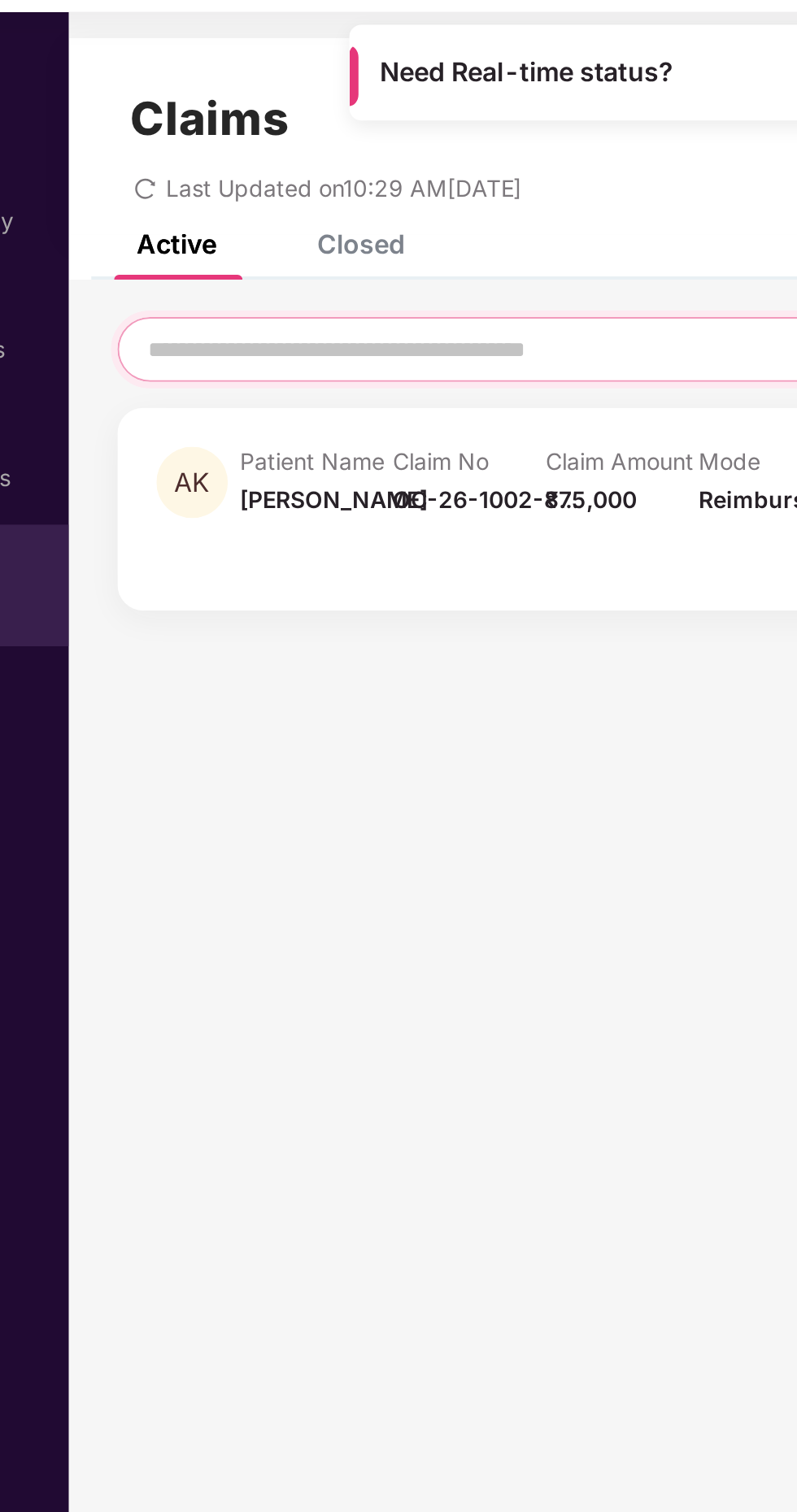
click at [308, 253] on input at bounding box center [325, 261] width 359 height 18
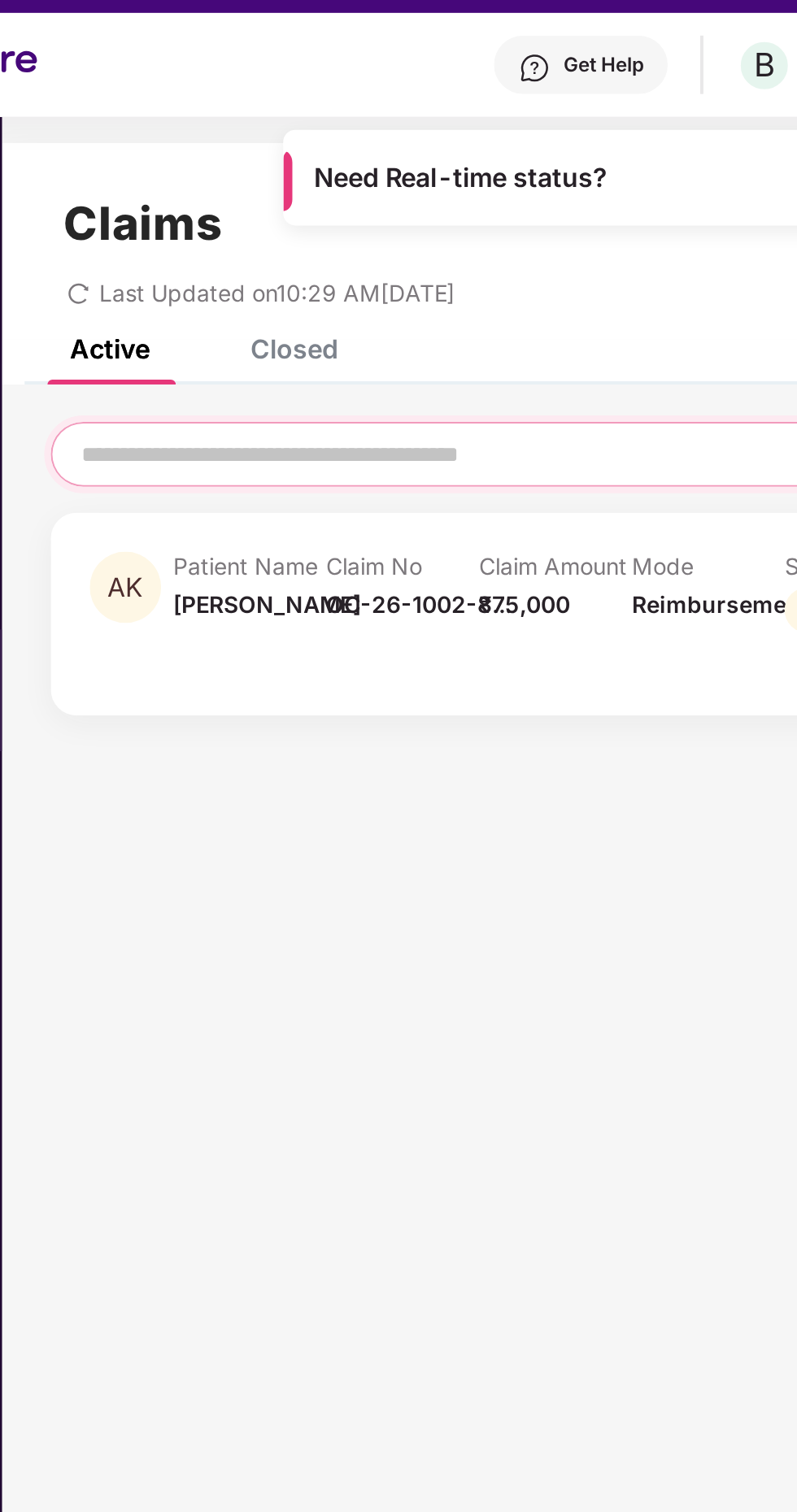
paste input "**********"
click at [322, 252] on input "**********" at bounding box center [325, 261] width 359 height 18
type input "*"
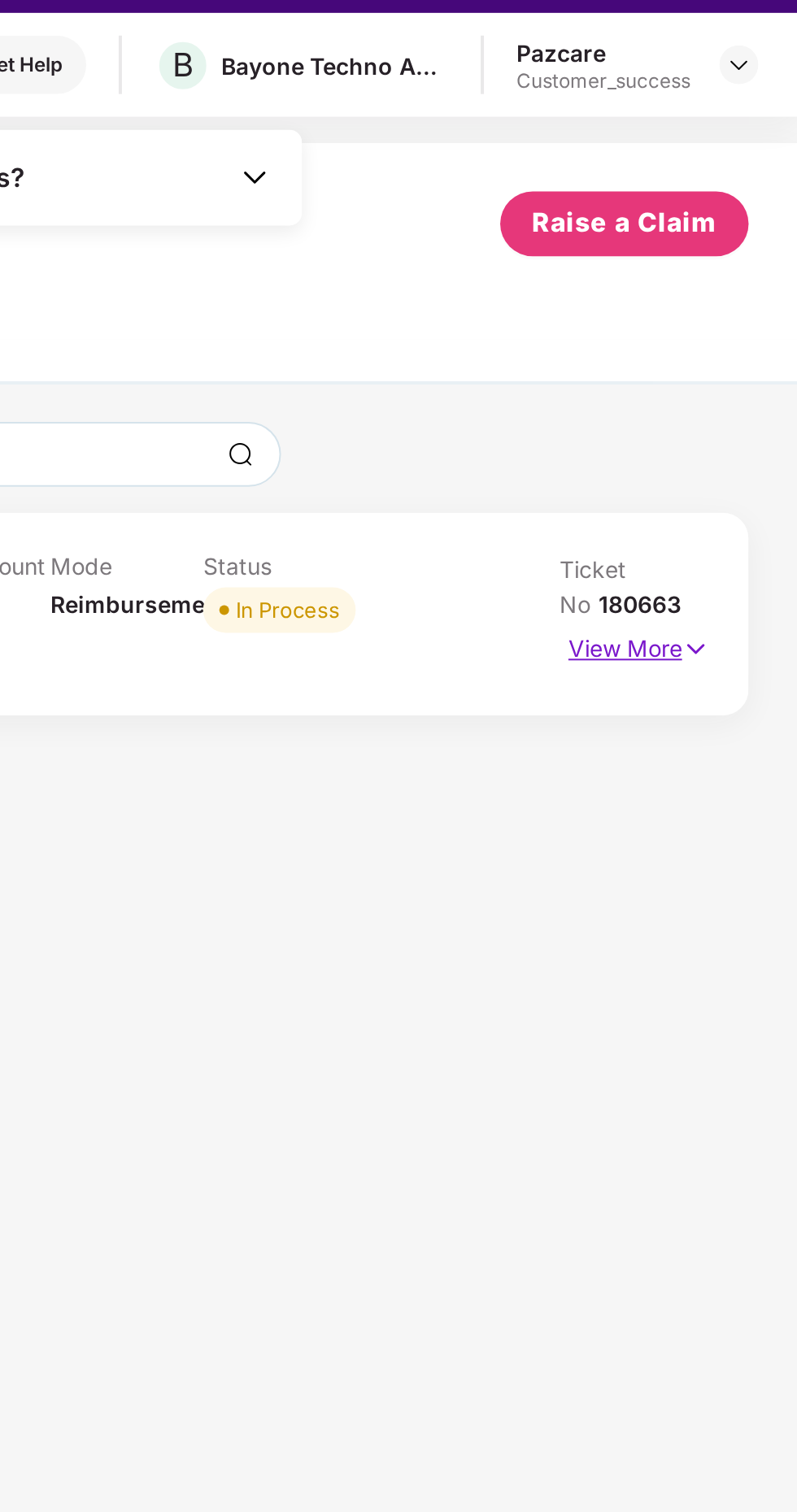
click at [752, 362] on img at bounding box center [745, 357] width 14 height 18
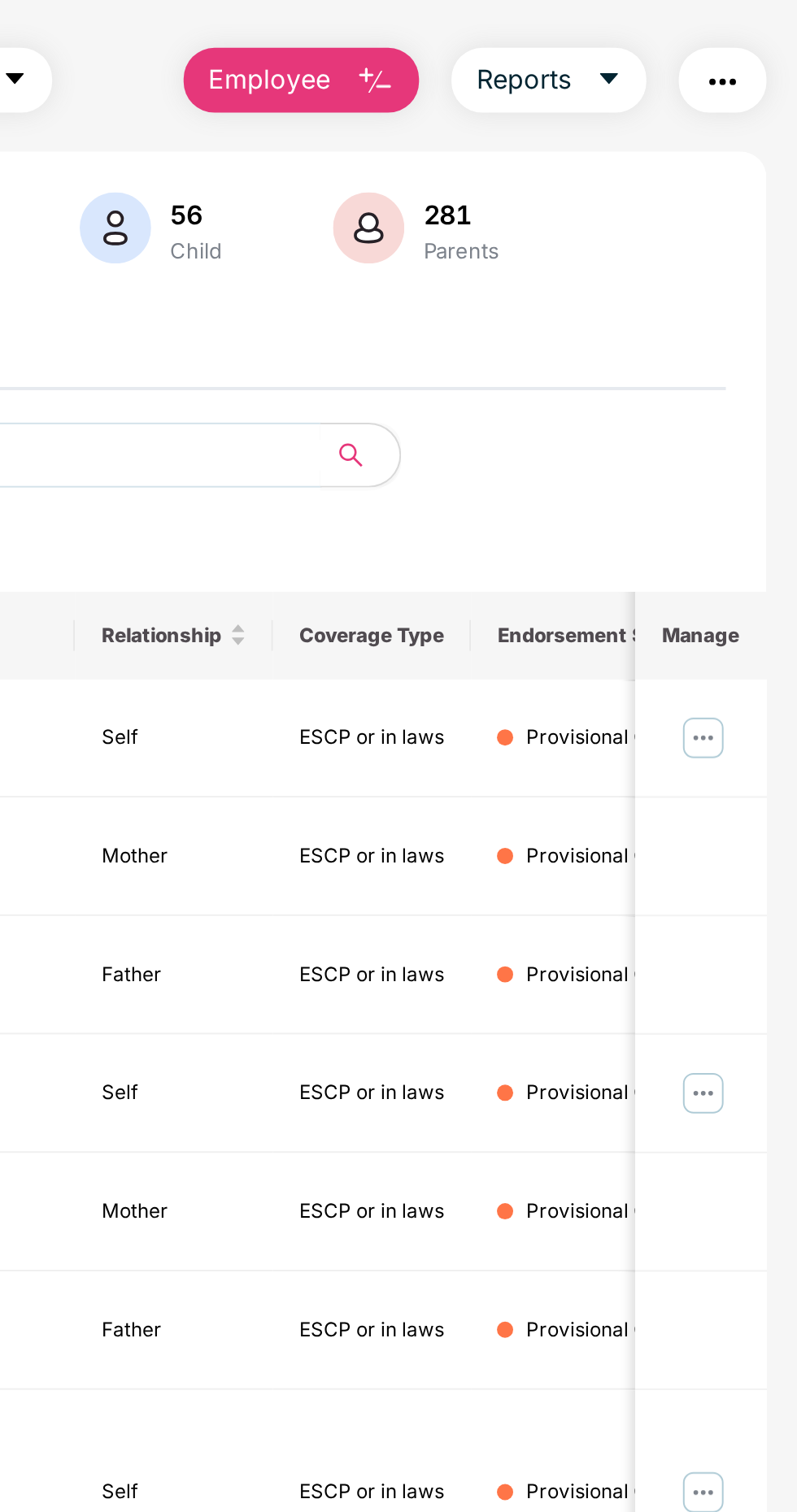
scroll to position [0, 0]
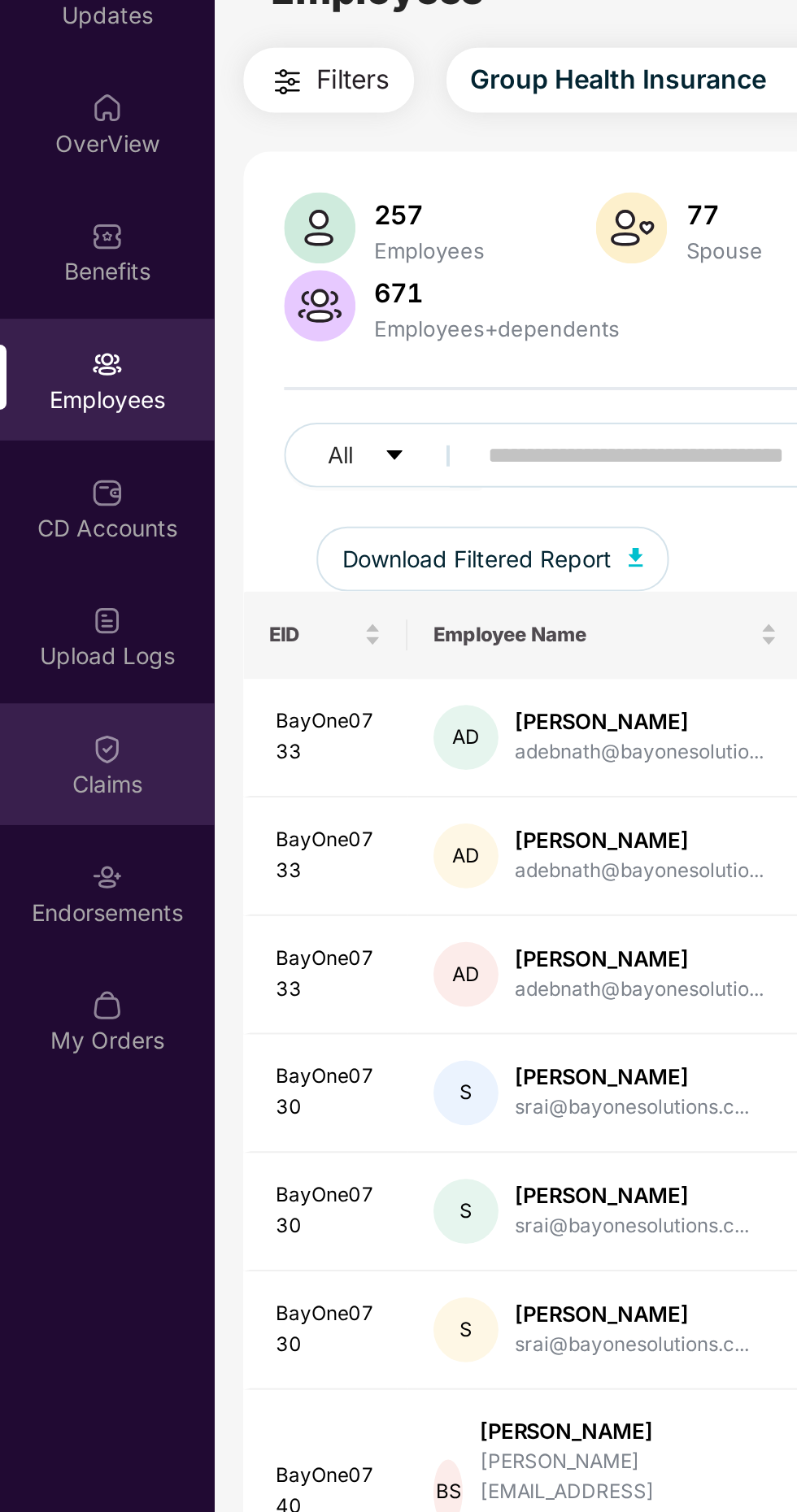
click at [58, 474] on div "Claims" at bounding box center [53, 478] width 107 height 17
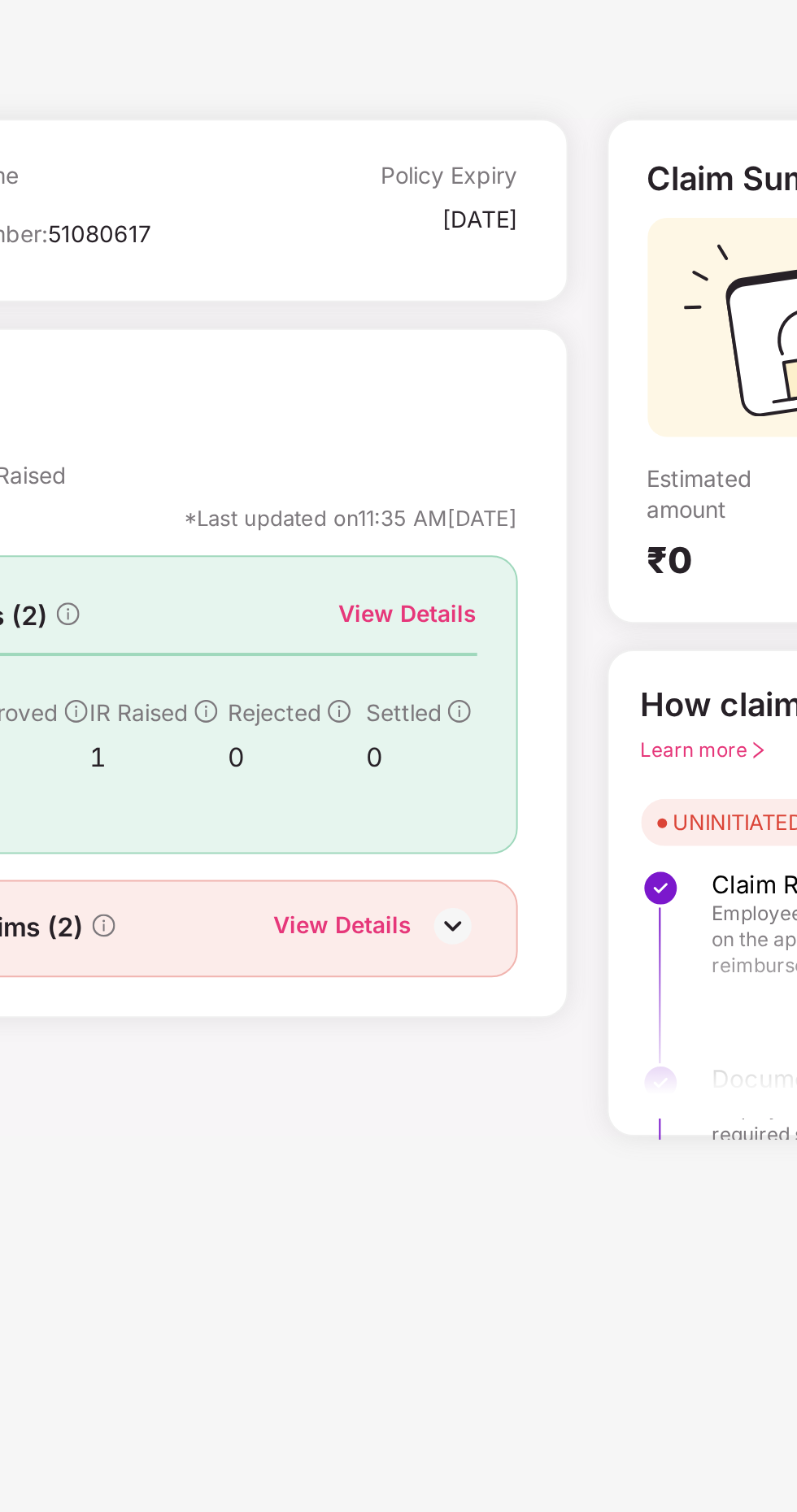
click at [467, 391] on div "View Details" at bounding box center [465, 393] width 69 height 18
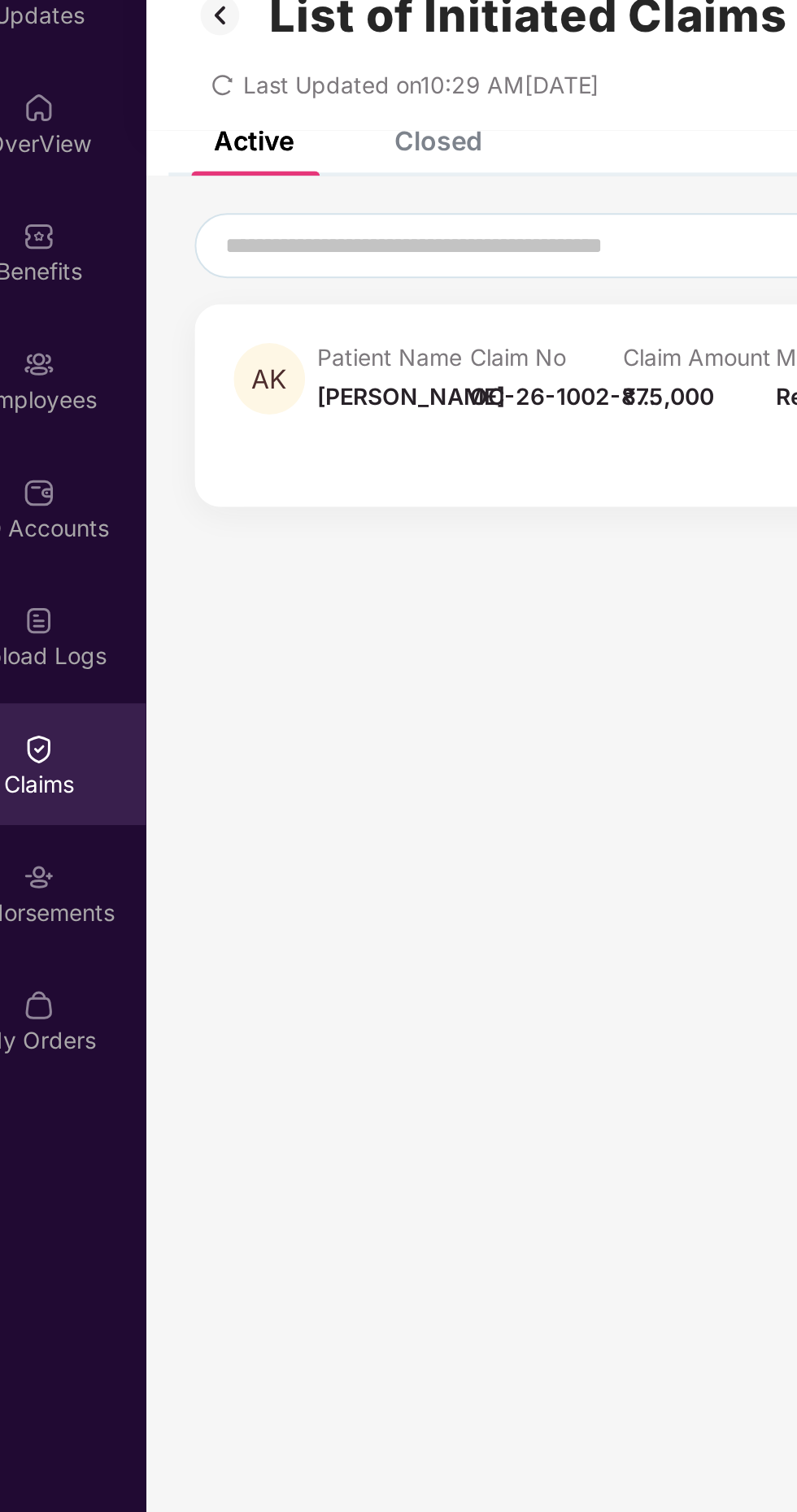
click at [259, 158] on div "Closed" at bounding box center [254, 156] width 44 height 17
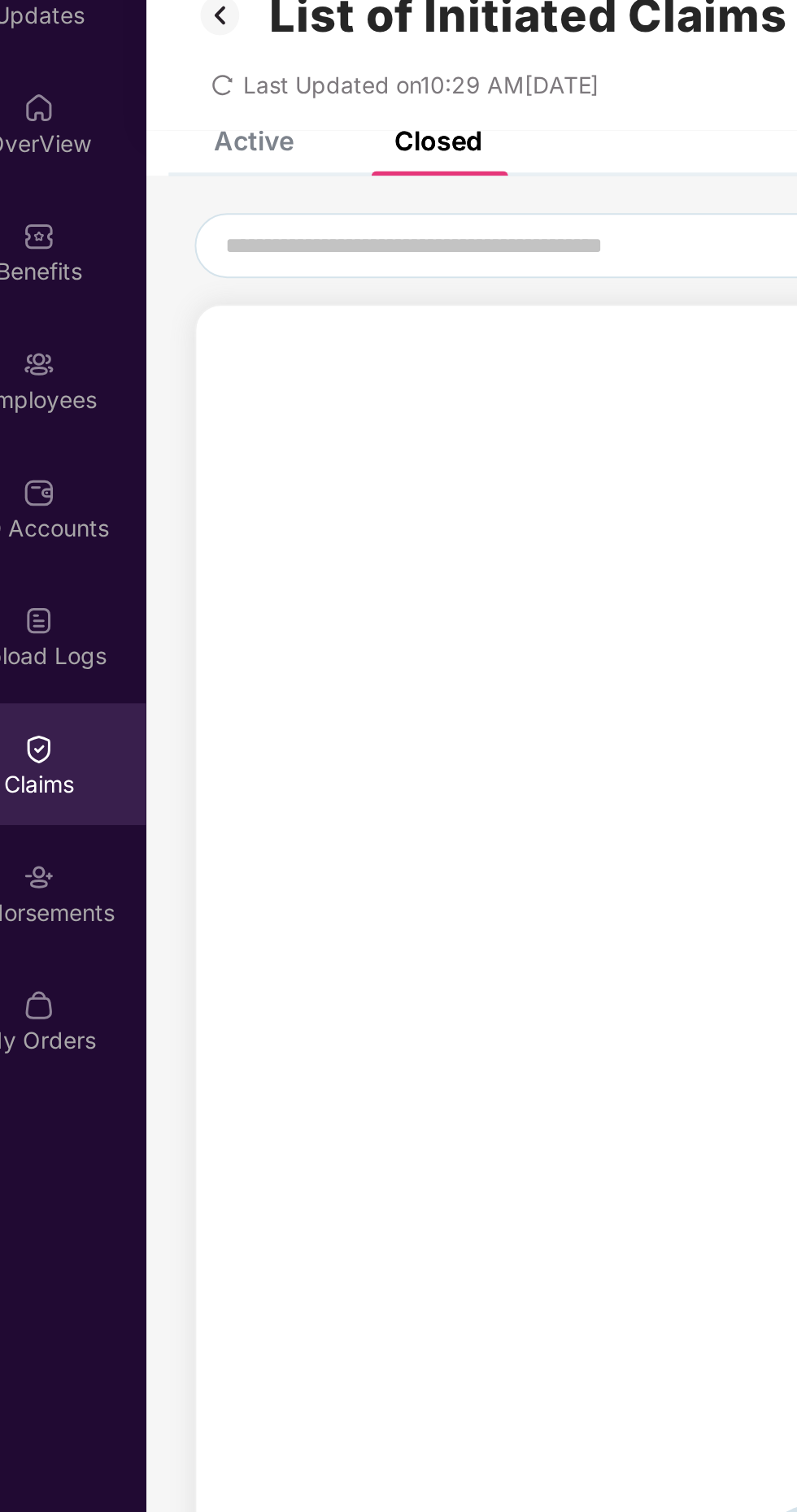
click at [166, 160] on div "Active" at bounding box center [161, 156] width 40 height 17
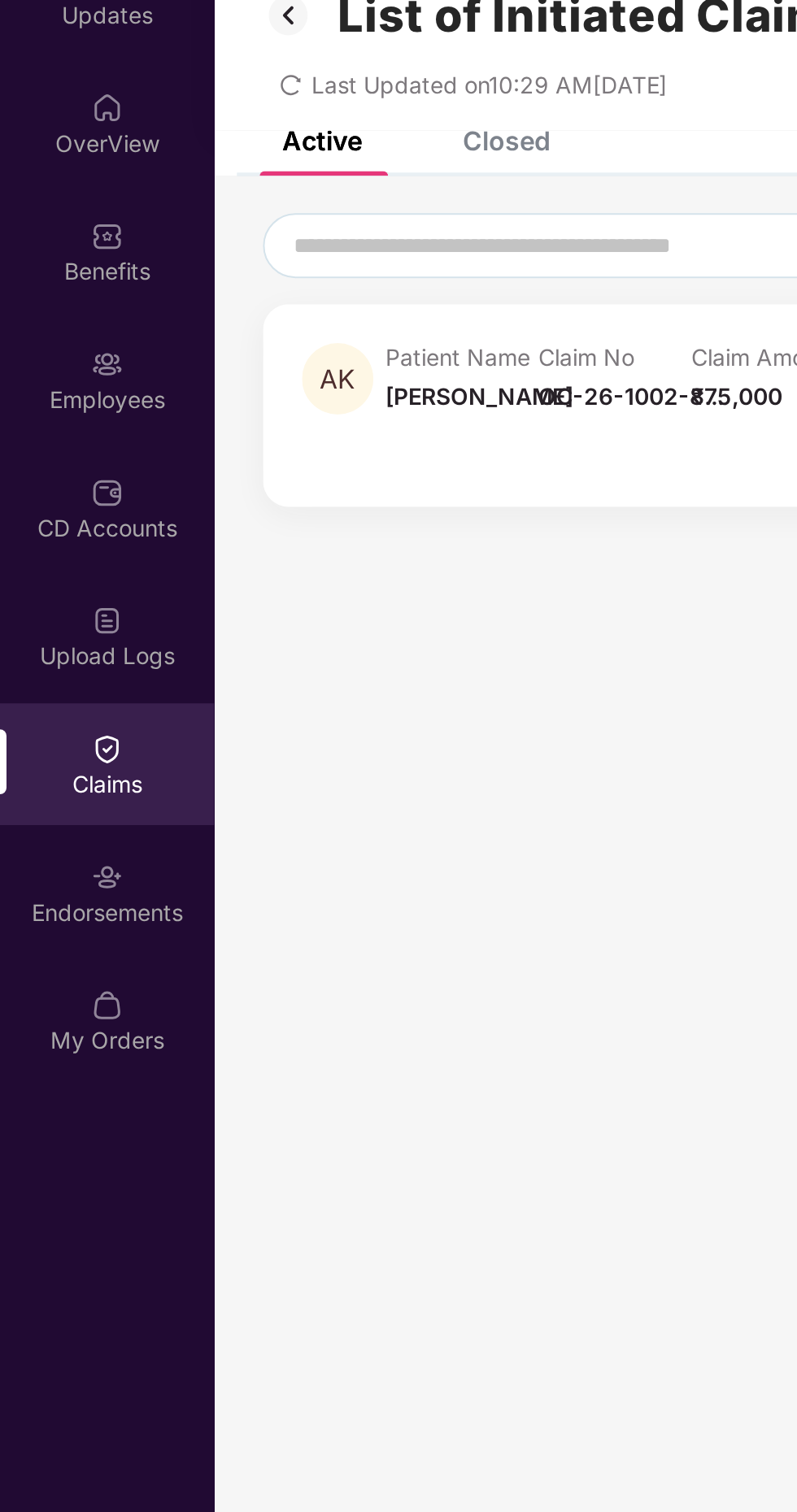
click at [60, 467] on div "Claims" at bounding box center [53, 468] width 107 height 61
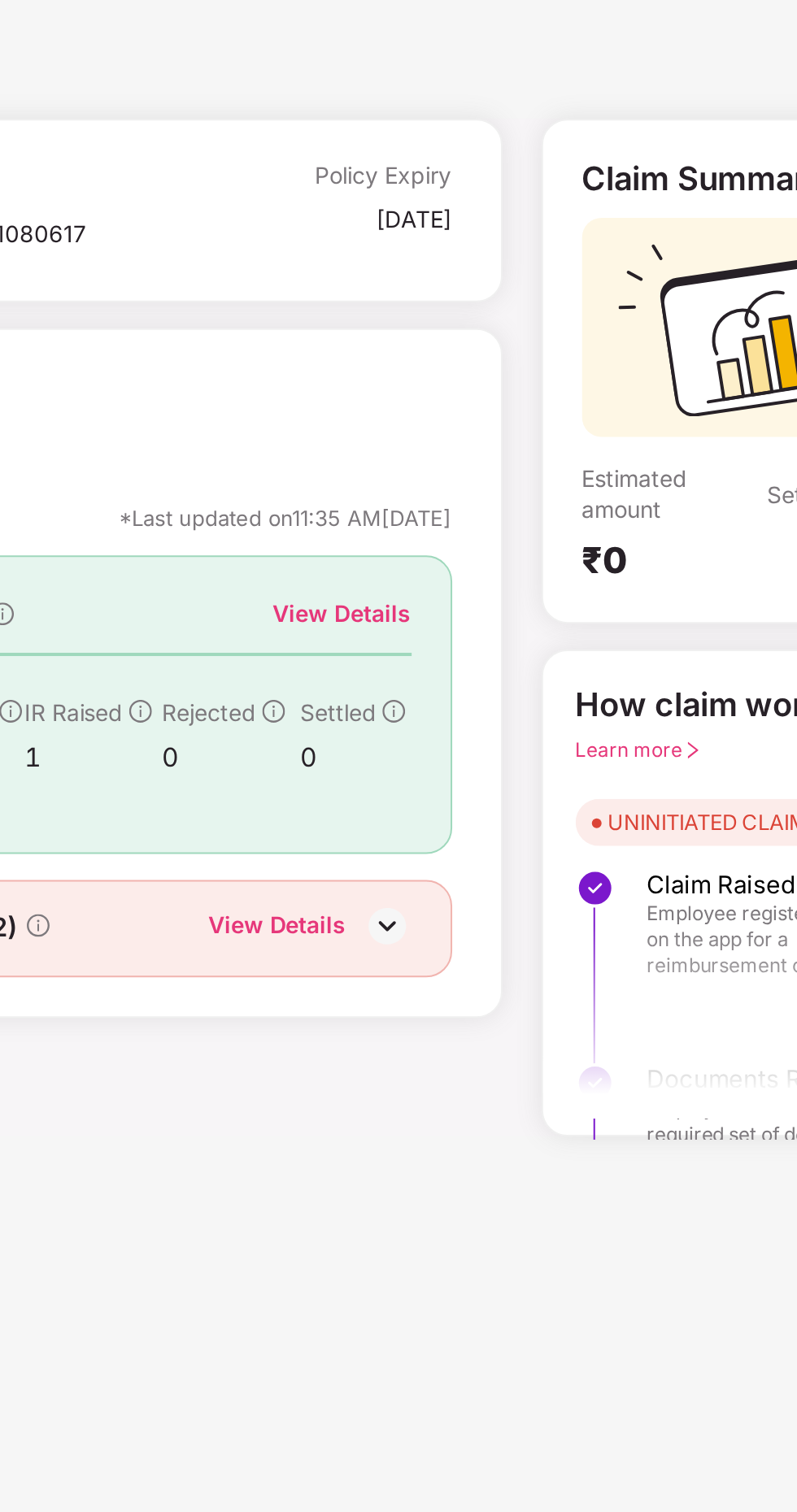
click at [470, 391] on div "View Details" at bounding box center [465, 393] width 69 height 18
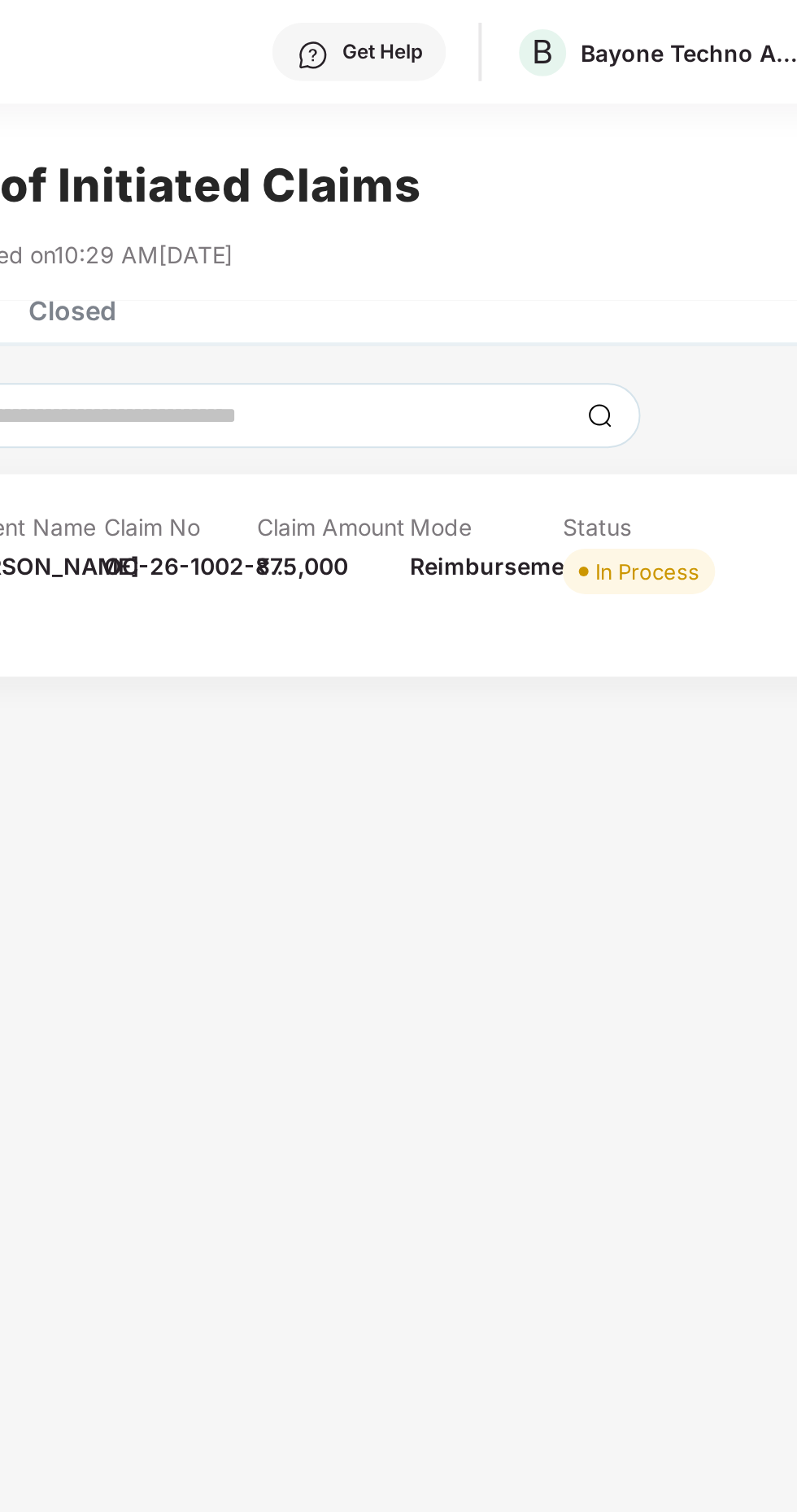
click at [441, 311] on div "AK Patient Name [PERSON_NAME] Claim No OC-26-1002-8... Claim Amount ₹75,000 Mod…" at bounding box center [402, 287] width 501 height 62
click at [384, 293] on div "Claim Amount ₹75,000" at bounding box center [384, 279] width 76 height 45
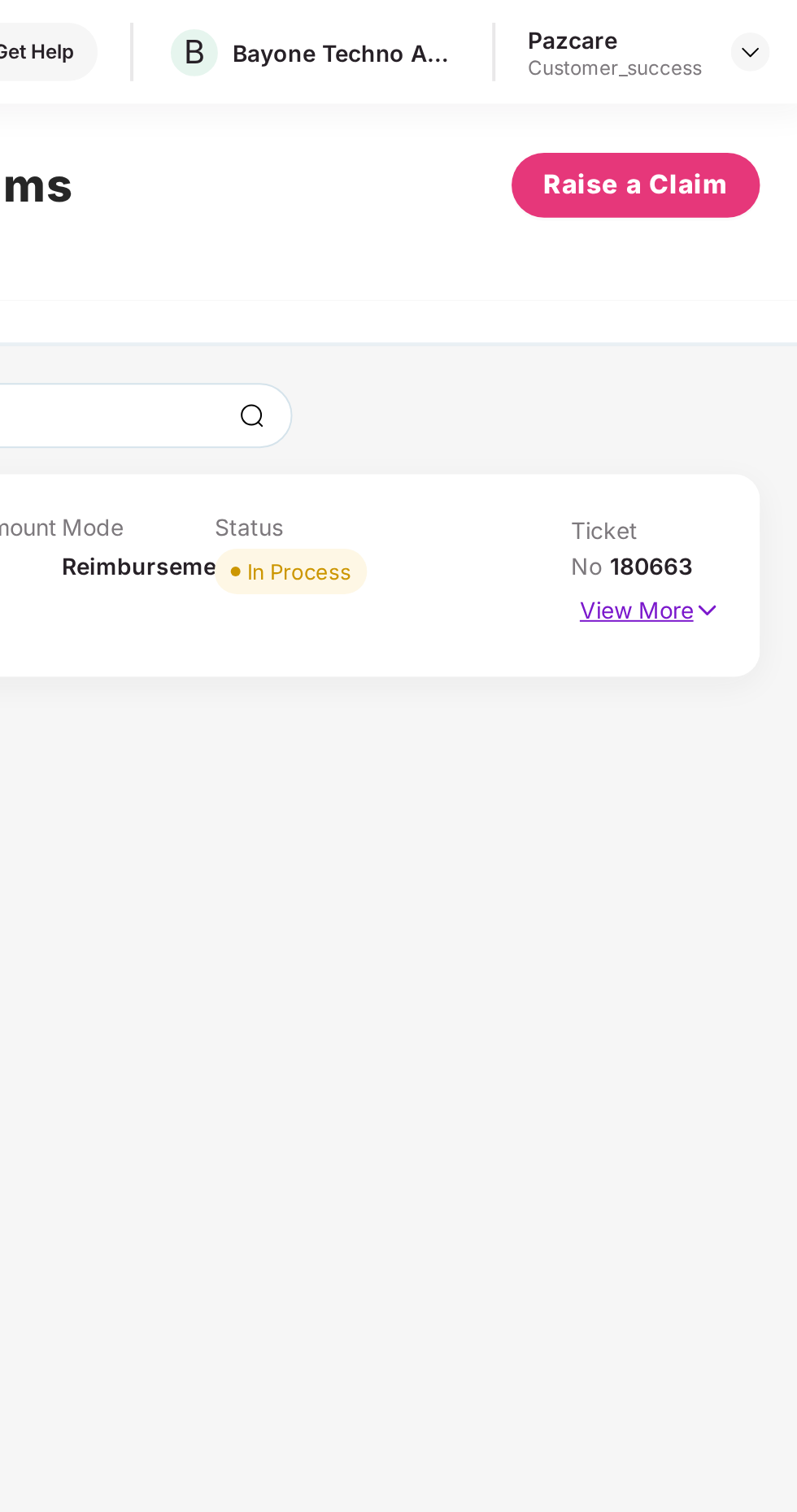
click at [736, 306] on p "View More" at bounding box center [717, 304] width 71 height 22
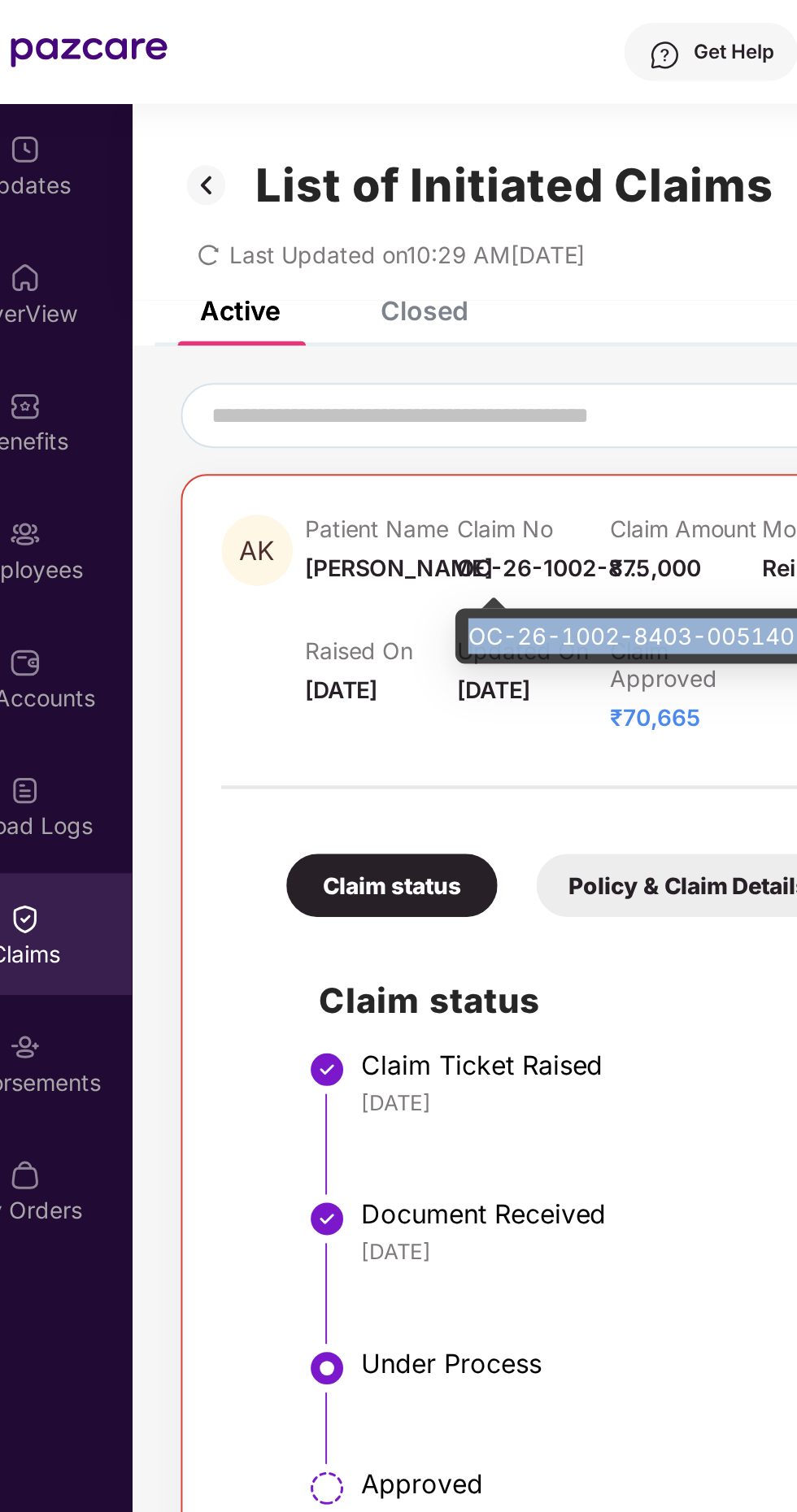
copy div "OC-26-1002-8403-00514015"
